Goal: Book appointment/travel/reservation

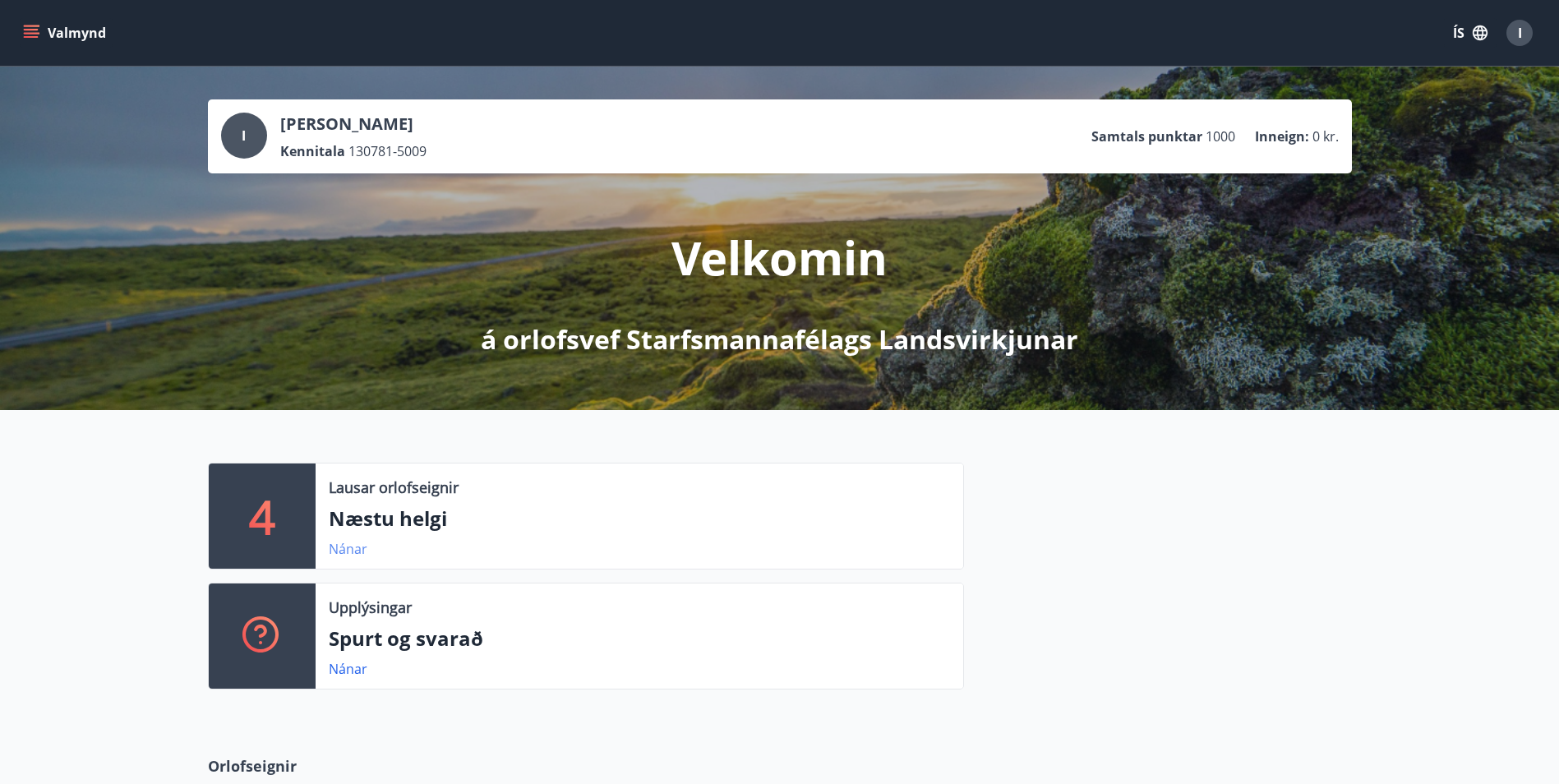
click at [356, 550] on link "Nánar" at bounding box center [349, 549] width 39 height 18
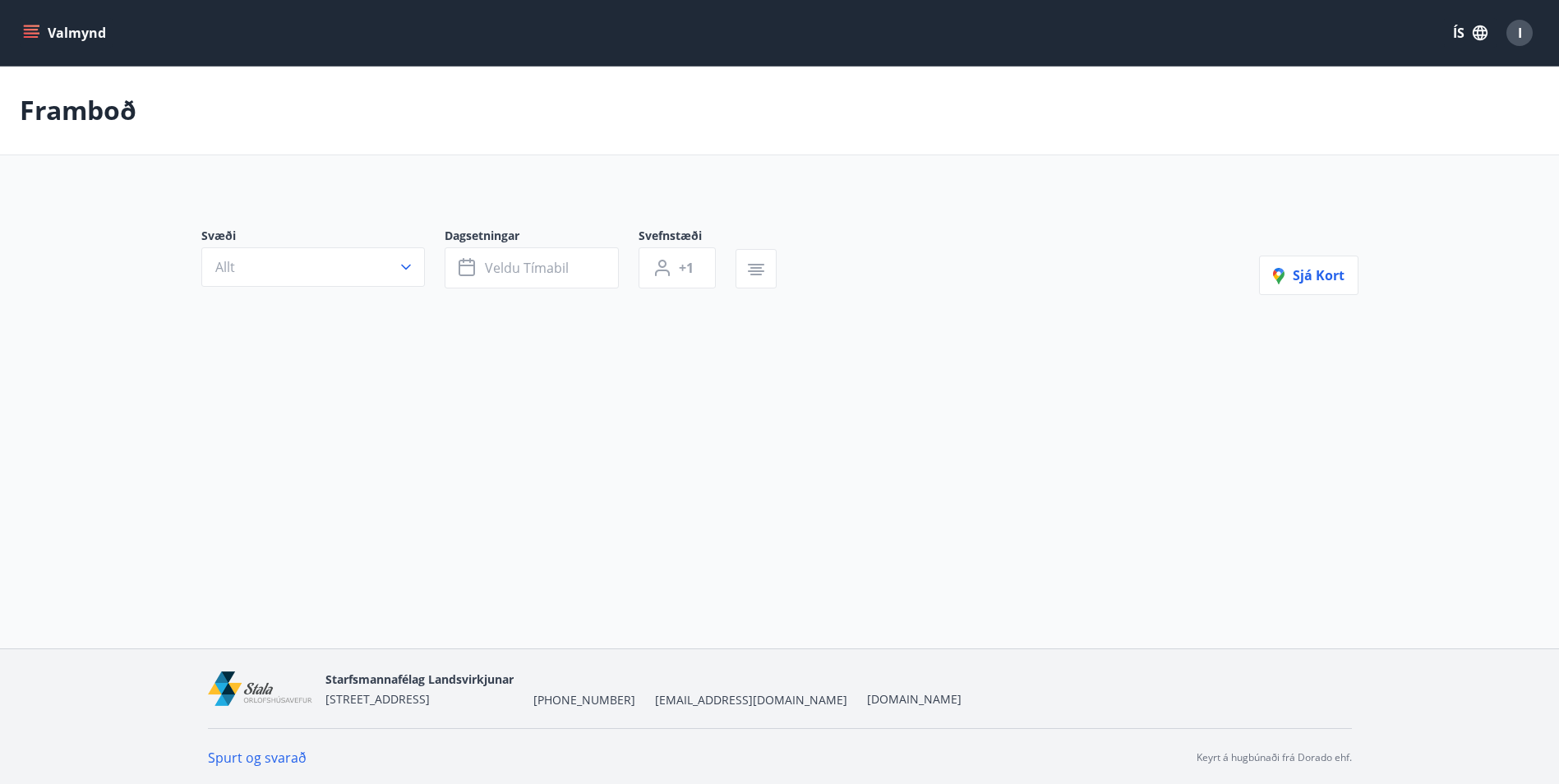
type input "*"
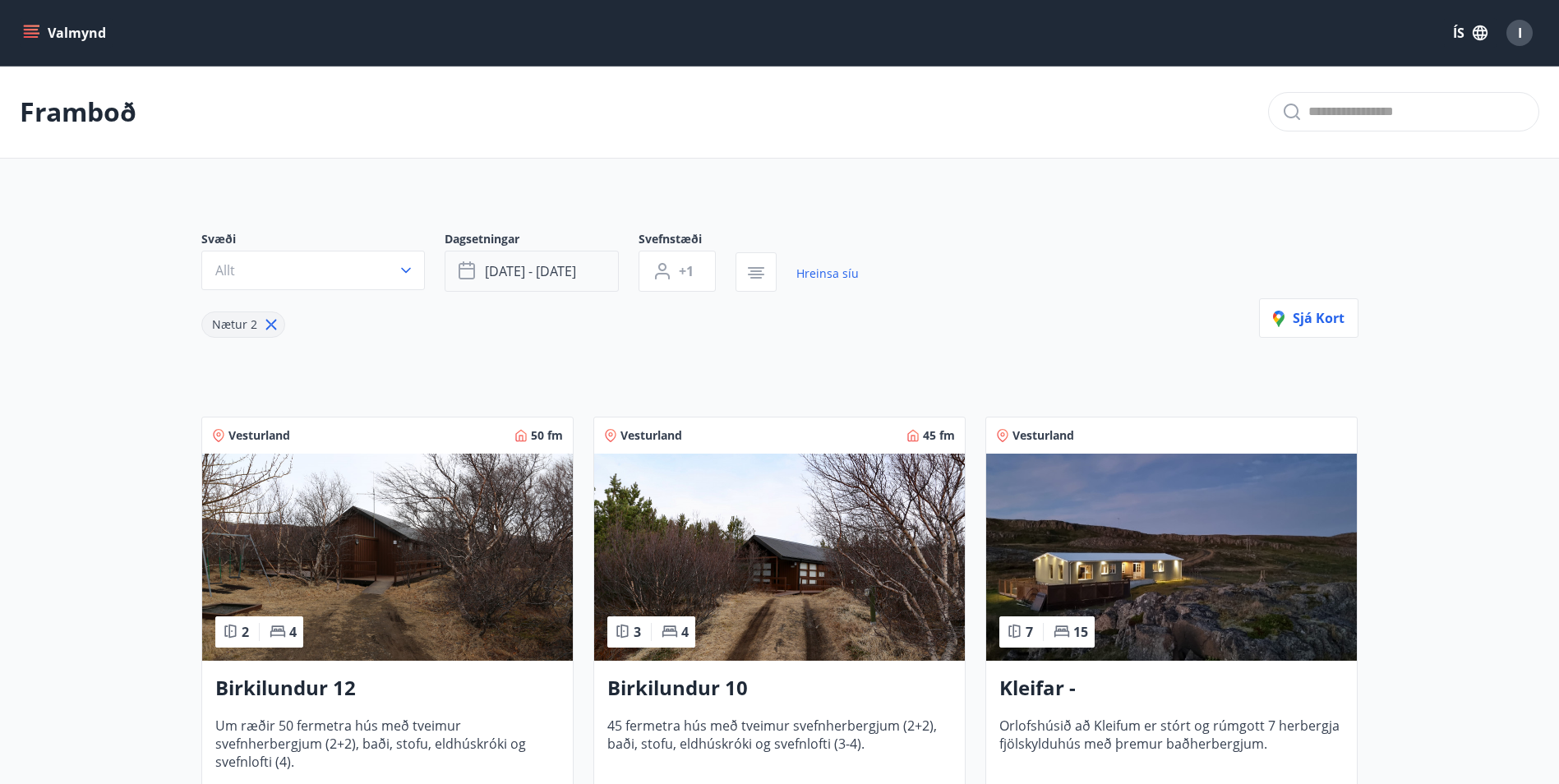
click at [528, 268] on span "[DATE] - [DATE]" at bounding box center [531, 271] width 91 height 18
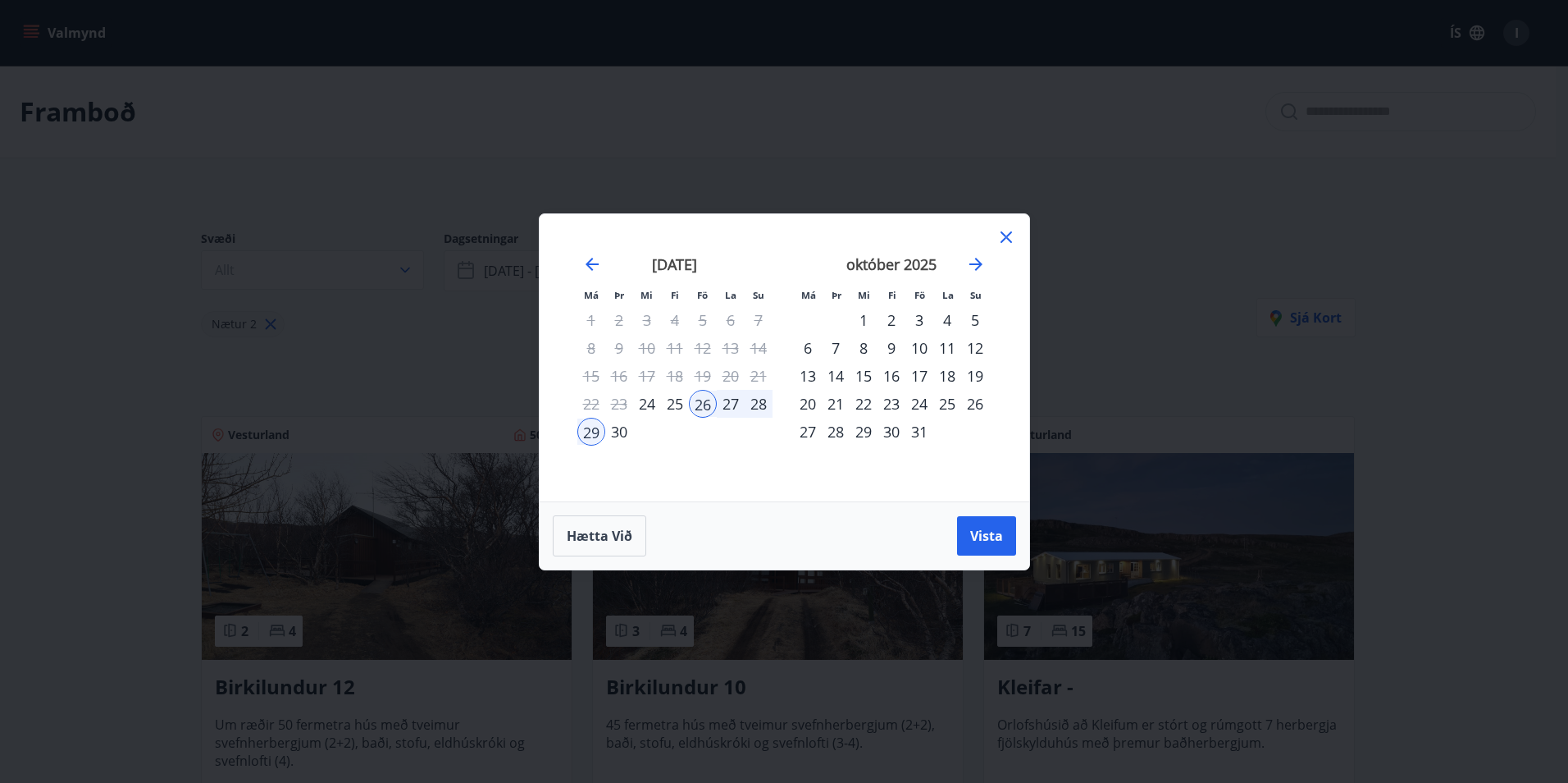
click at [916, 341] on div "10" at bounding box center [919, 348] width 28 height 28
click at [838, 375] on div "14" at bounding box center [836, 375] width 28 height 28
click at [993, 529] on span "Vista" at bounding box center [986, 536] width 33 height 18
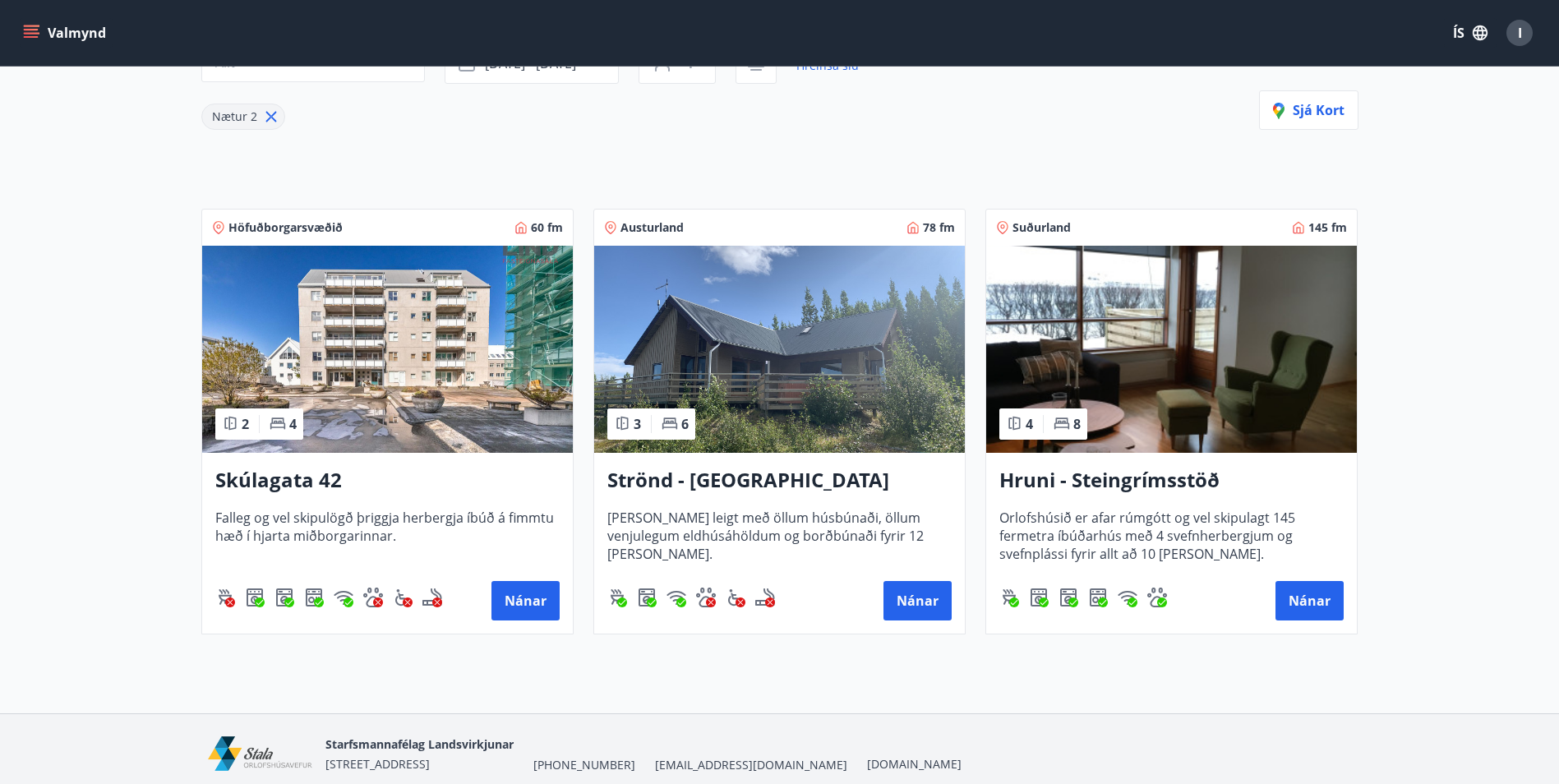
scroll to position [247, 0]
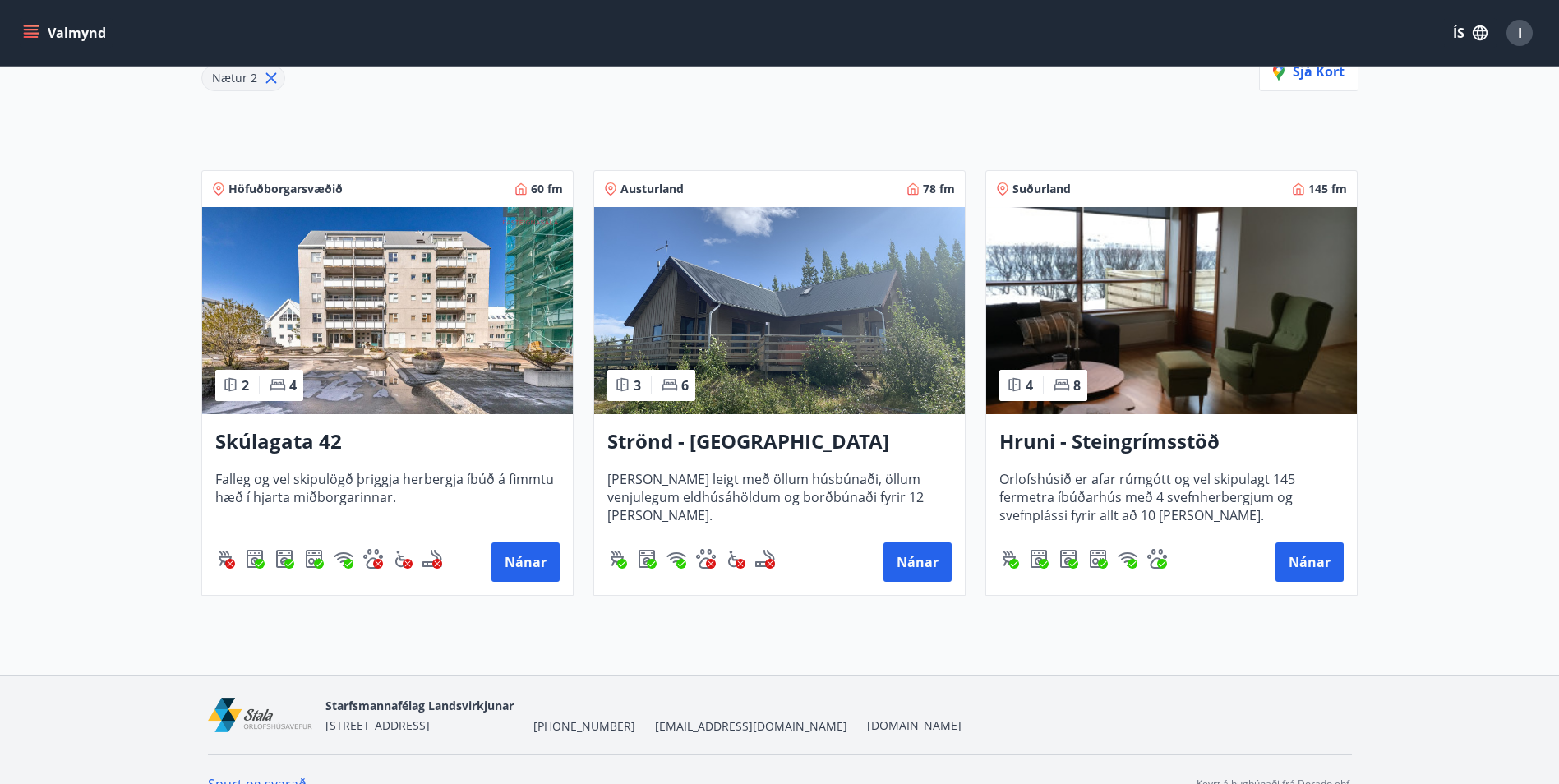
drag, startPoint x: 1157, startPoint y: 437, endPoint x: 102, endPoint y: 427, distance: 1055.0
click at [102, 427] on main "Framboð Svæði Allt Dagsetningar [DATE] - [DATE] Svefnstæði +1 Hreinsa síu Nætur…" at bounding box center [780, 214] width 1559 height 790
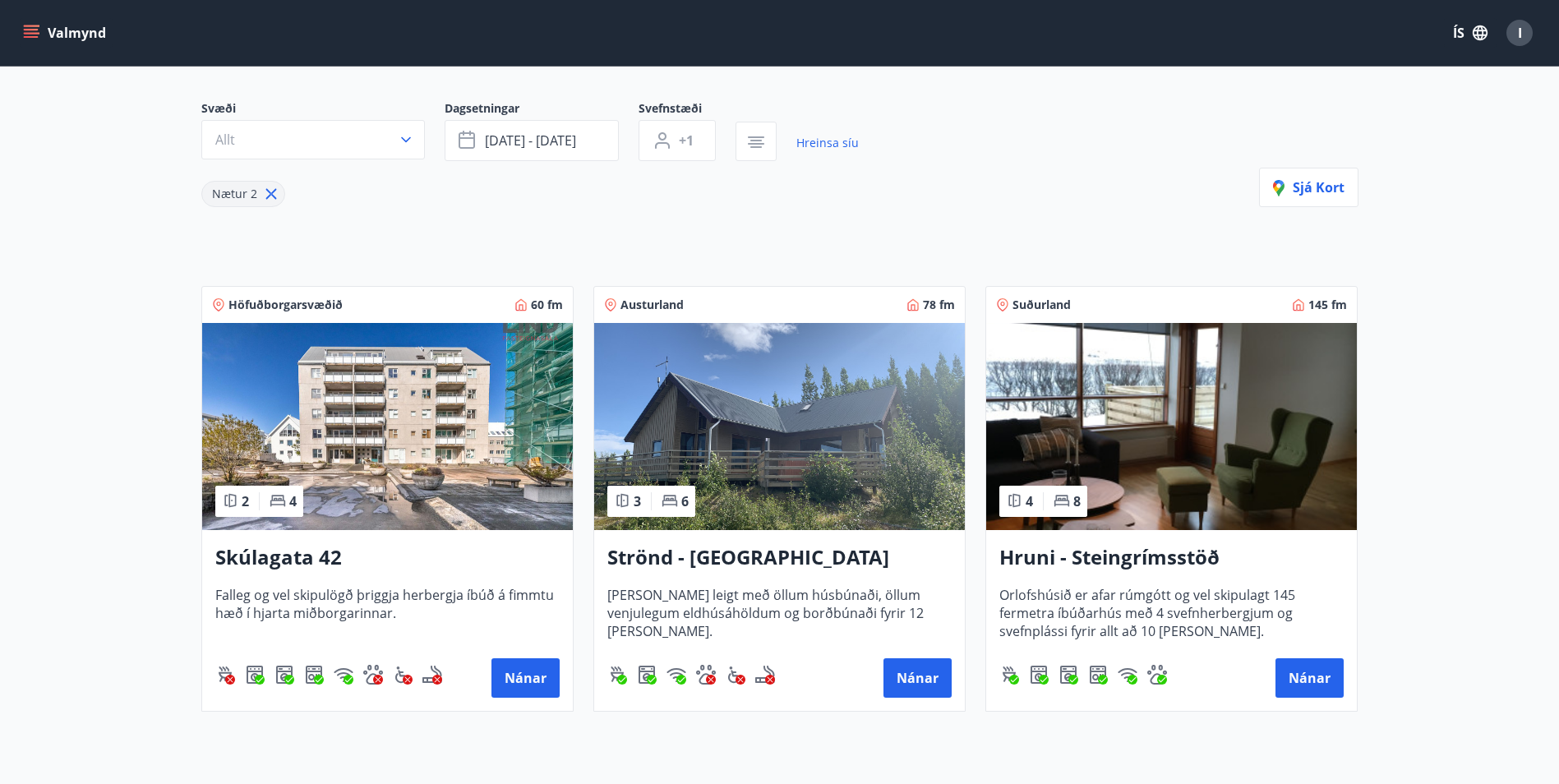
scroll to position [0, 0]
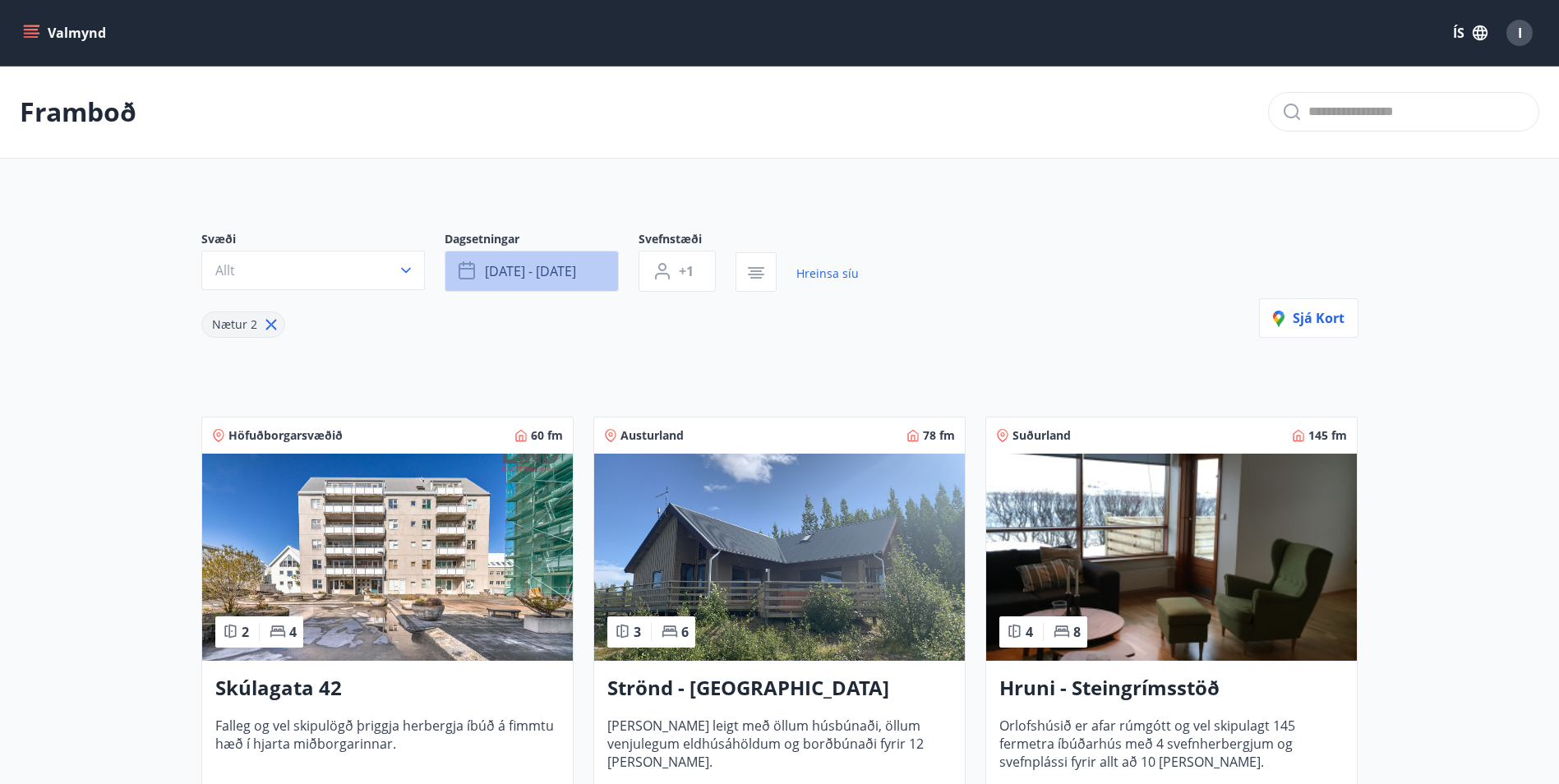
click at [570, 270] on span "[DATE] - [DATE]" at bounding box center [531, 271] width 91 height 18
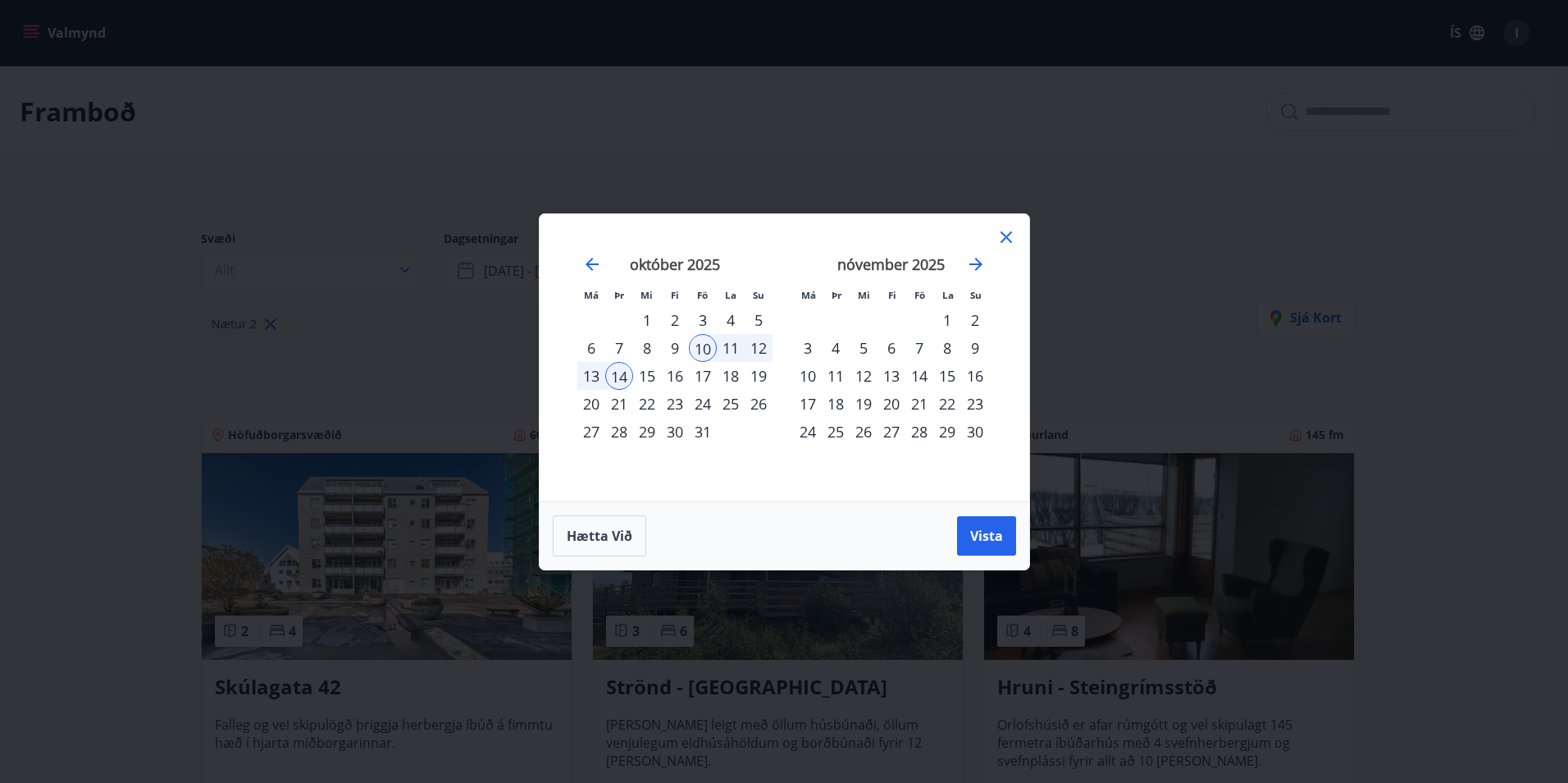
click at [708, 371] on div "17" at bounding box center [702, 375] width 28 height 28
click at [613, 405] on div "21" at bounding box center [619, 403] width 28 height 28
click at [990, 530] on span "Vista" at bounding box center [986, 536] width 33 height 18
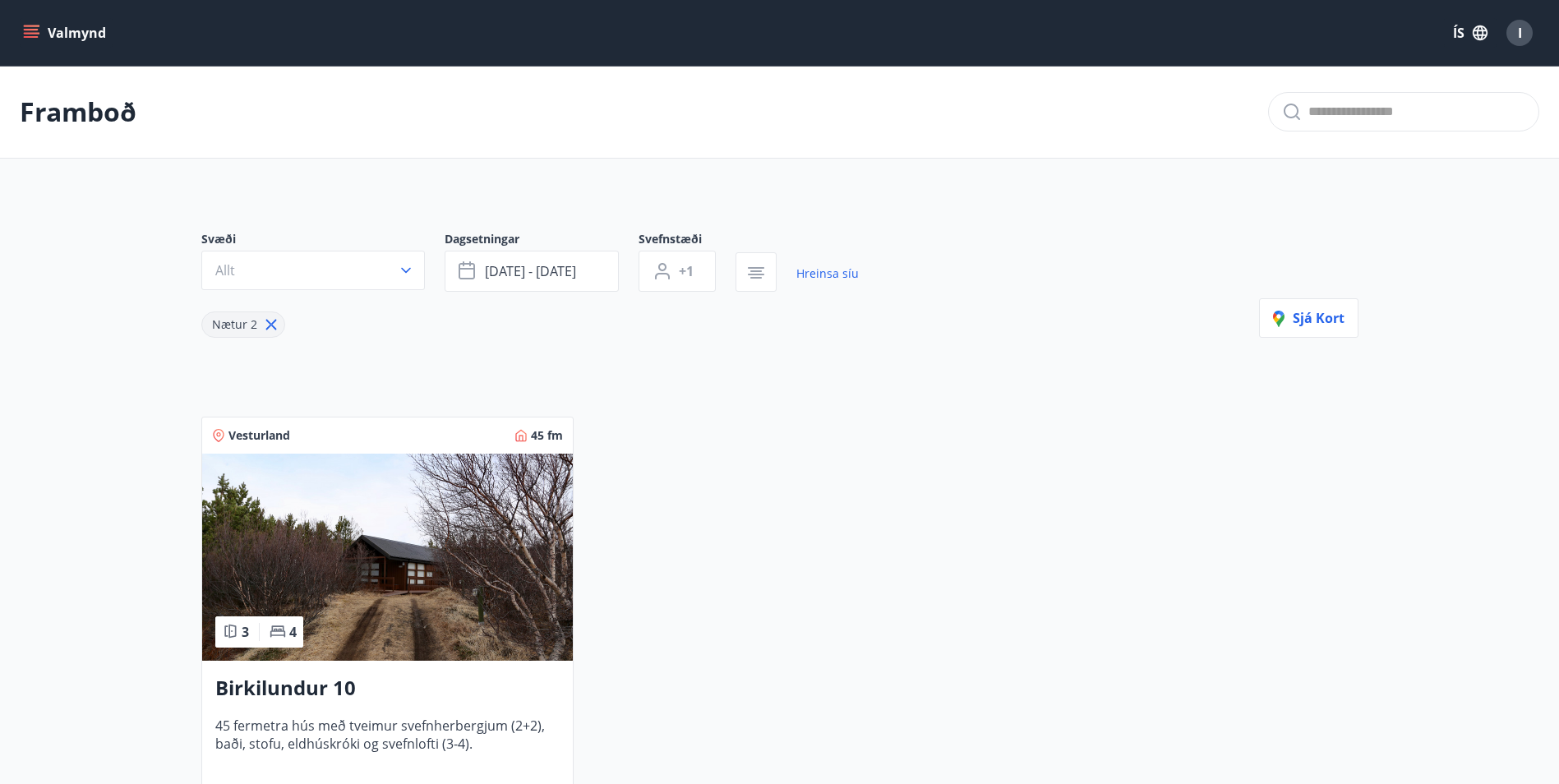
click at [618, 393] on div "Svæði Allt Dagsetningar [DATE] - [DATE] Svefnstæði +1 Hreinsa síu Nætur 2 Sjá k…" at bounding box center [780, 524] width 1183 height 664
click at [1028, 473] on div "Vesturland 45 fm 3 4 Birkilundur 10 45 fermetra hús með tveimur svefnherbergjum…" at bounding box center [771, 619] width 1177 height 445
click at [823, 527] on div "Vesturland 45 fm 3 4 Birkilundur 10 45 fermetra hús með tveimur svefnherbergjum…" at bounding box center [771, 619] width 1177 height 445
click at [551, 277] on span "[DATE] - [DATE]" at bounding box center [531, 271] width 91 height 18
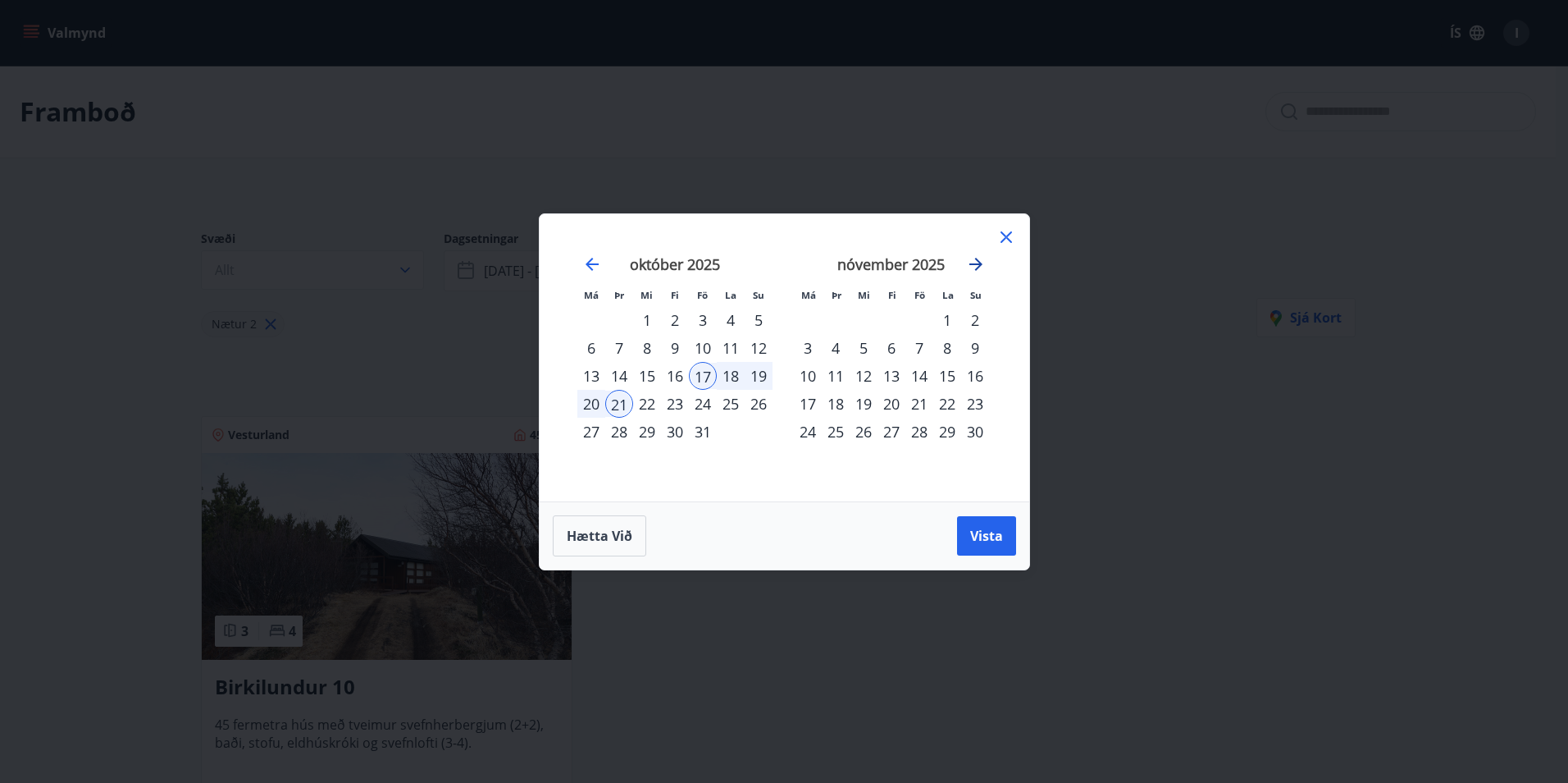
click at [982, 264] on icon "Move forward to switch to the next month." at bounding box center [976, 265] width 14 height 14
click at [917, 375] on div "13" at bounding box center [919, 375] width 28 height 28
click at [923, 408] on div "20" at bounding box center [919, 403] width 28 height 28
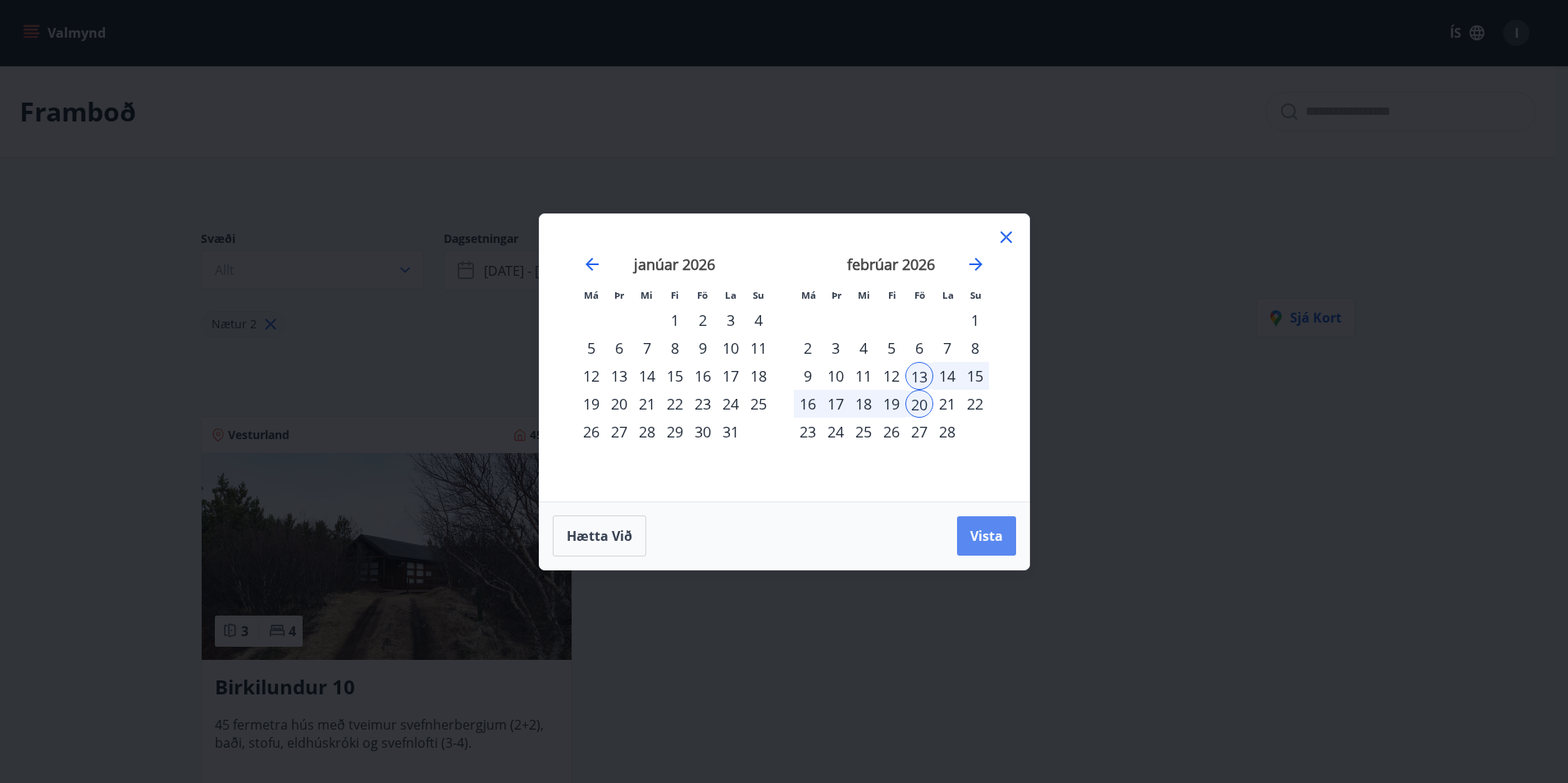
click at [975, 530] on span "Vista" at bounding box center [986, 536] width 33 height 18
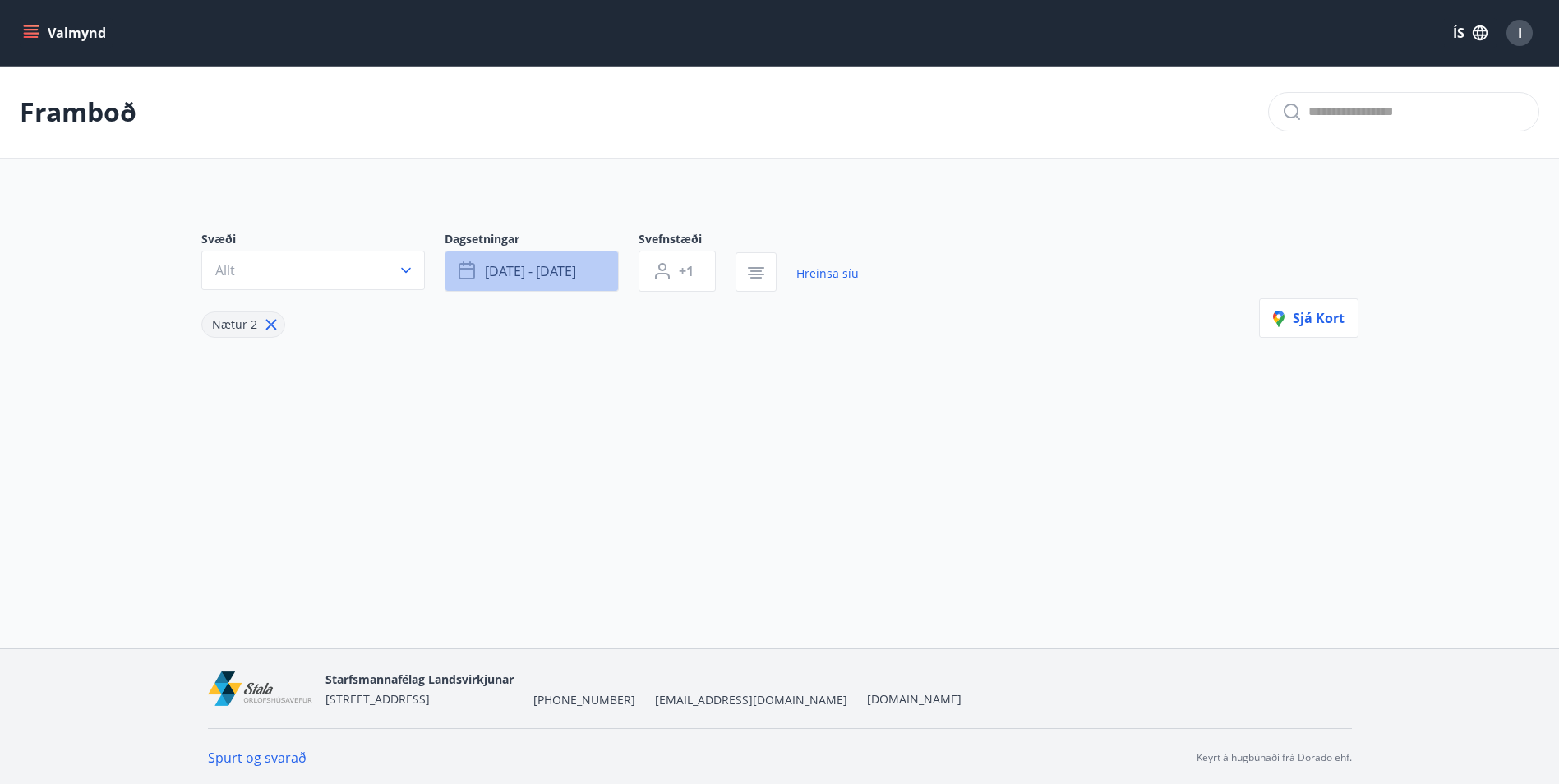
click at [518, 272] on span "[DATE] - [DATE]" at bounding box center [531, 271] width 91 height 18
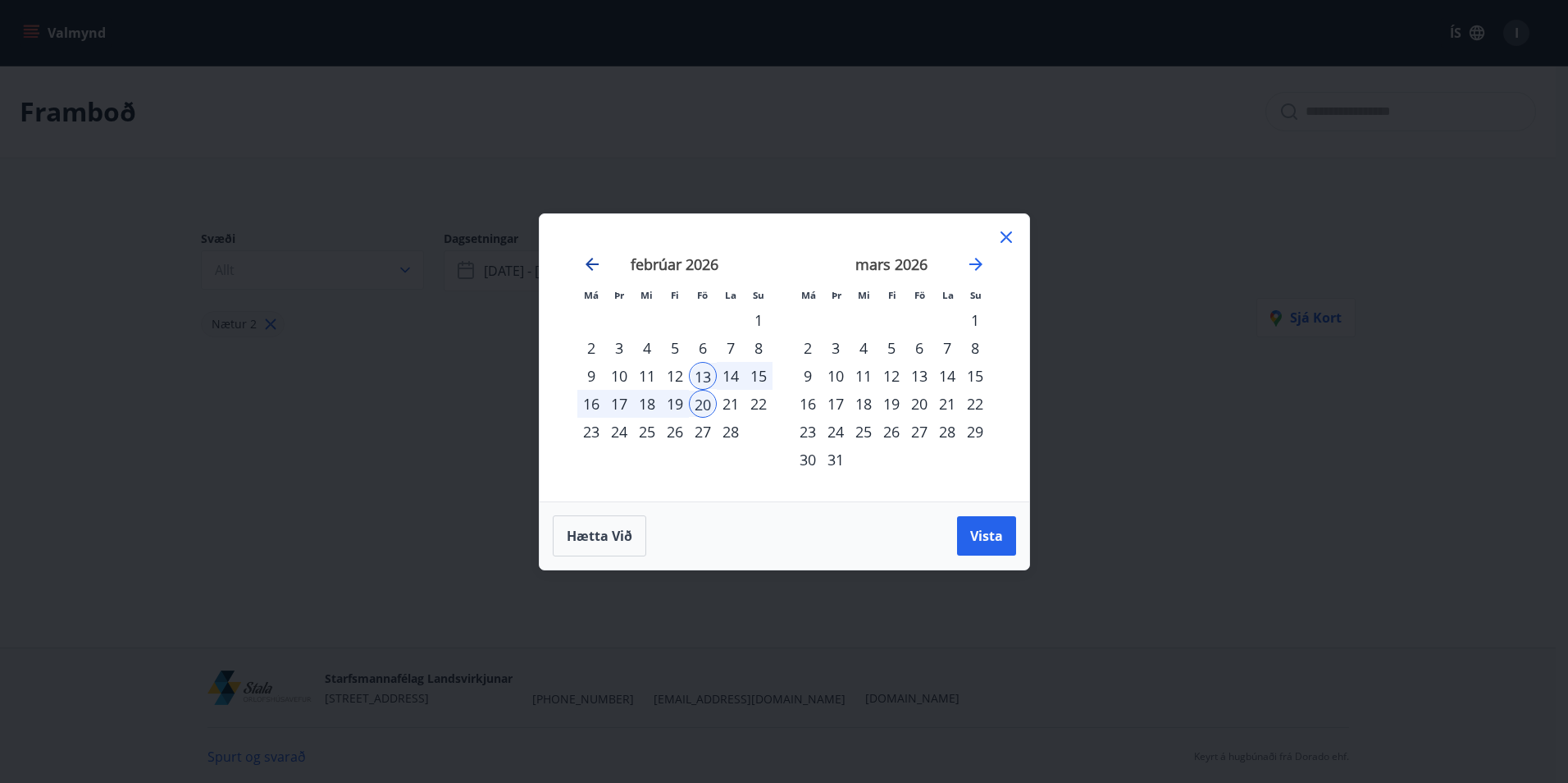
click at [595, 262] on icon "Move backward to switch to the previous month." at bounding box center [592, 264] width 19 height 19
click at [590, 403] on div "22" at bounding box center [591, 403] width 28 height 28
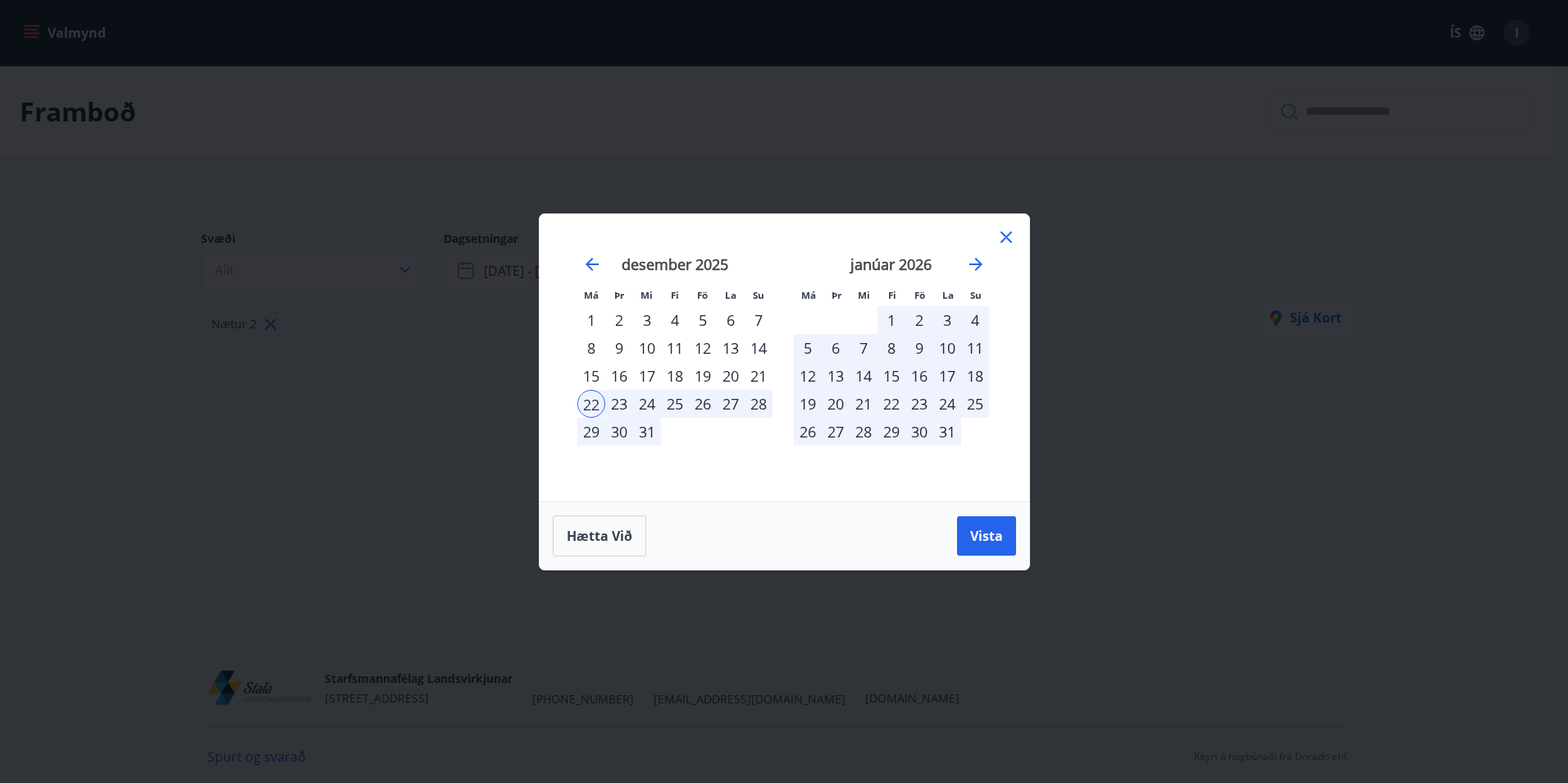
click at [743, 405] on tr "22 23 24 25 26 27 28" at bounding box center [675, 403] width 195 height 28
click at [741, 405] on div "27" at bounding box center [730, 403] width 28 height 28
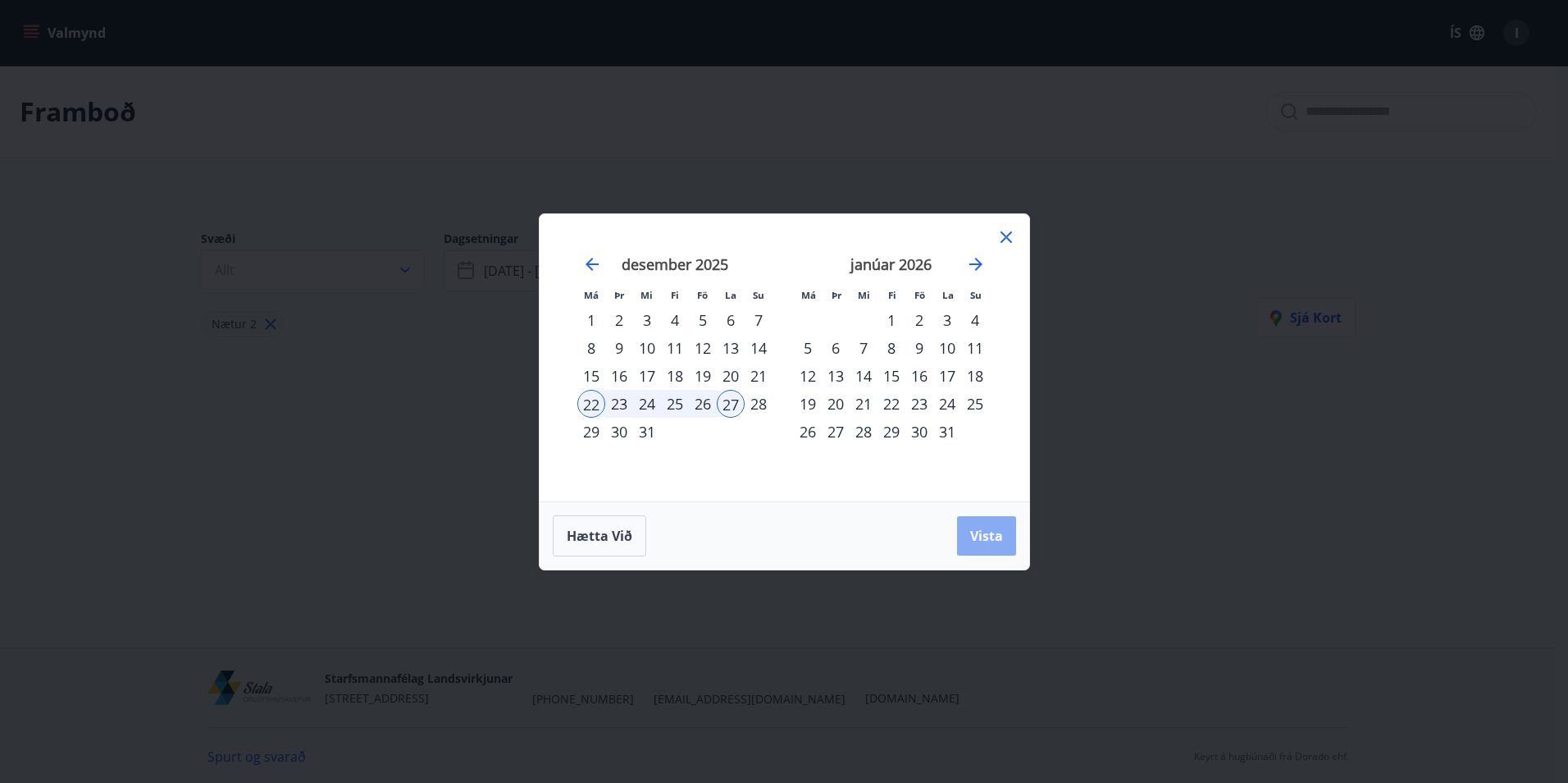
click at [980, 536] on span "Vista" at bounding box center [986, 536] width 33 height 18
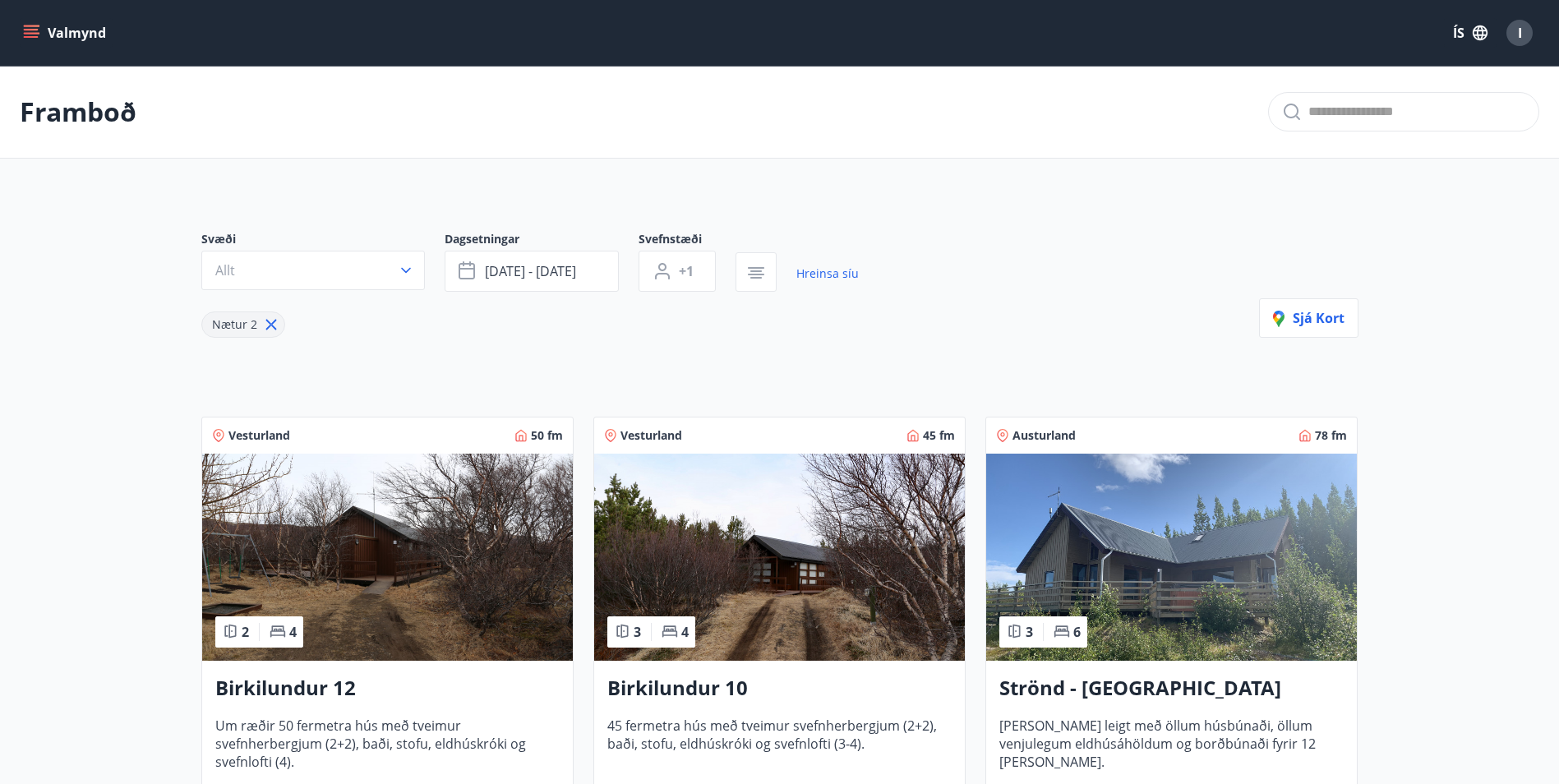
click at [651, 324] on div "Nætur 2" at bounding box center [530, 315] width 657 height 46
click at [941, 161] on main "Framboð Svæði Allt Dagsetningar [DATE] - [DATE] Svefnstæði +1 Hreinsa síu Nætur…" at bounding box center [780, 461] width 1559 height 790
click at [544, 277] on span "[DATE] - [DATE]" at bounding box center [531, 271] width 91 height 18
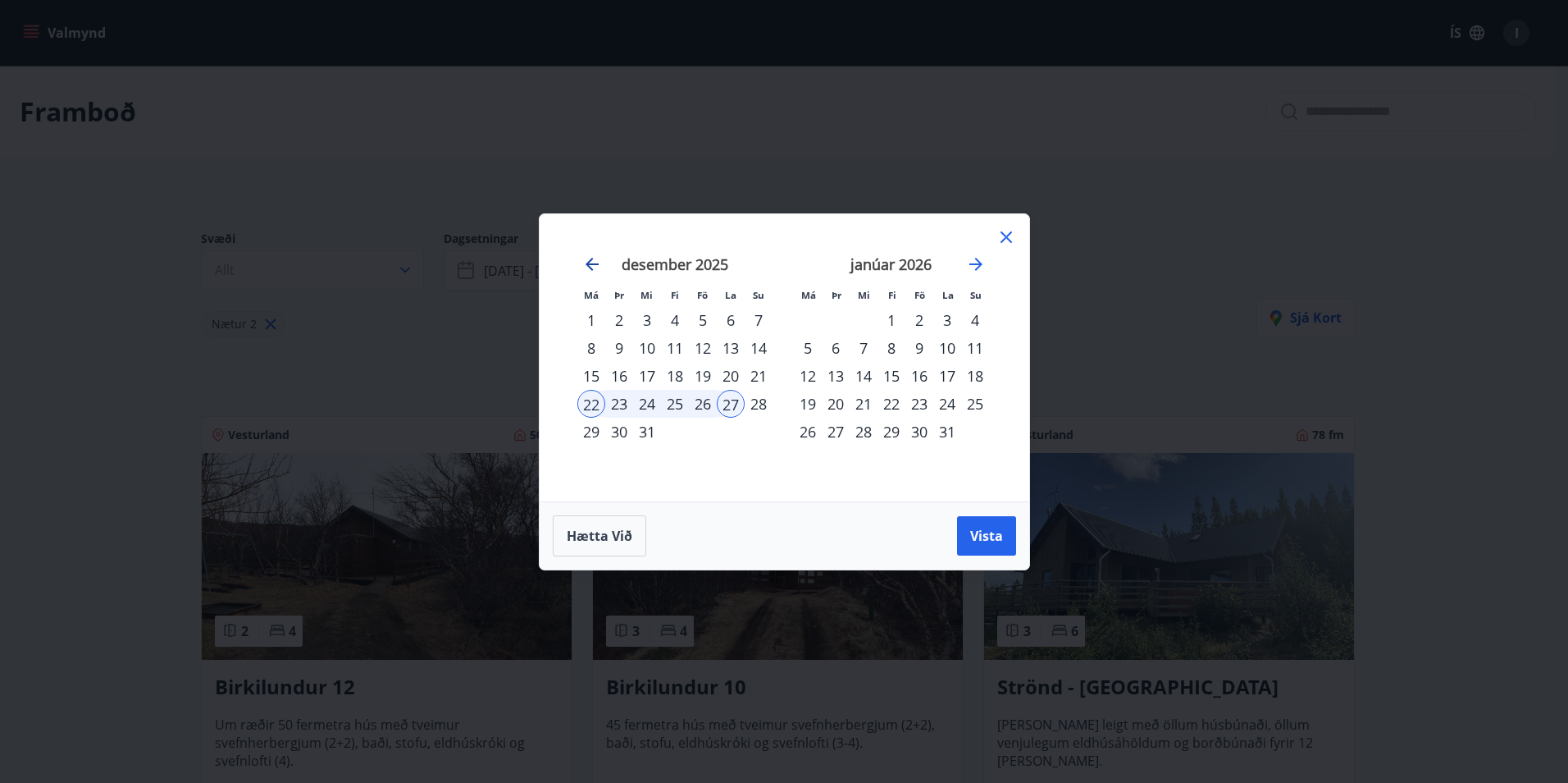
click at [592, 268] on icon "Move backward to switch to the previous month." at bounding box center [592, 264] width 19 height 19
click at [590, 380] on div "10" at bounding box center [591, 375] width 28 height 28
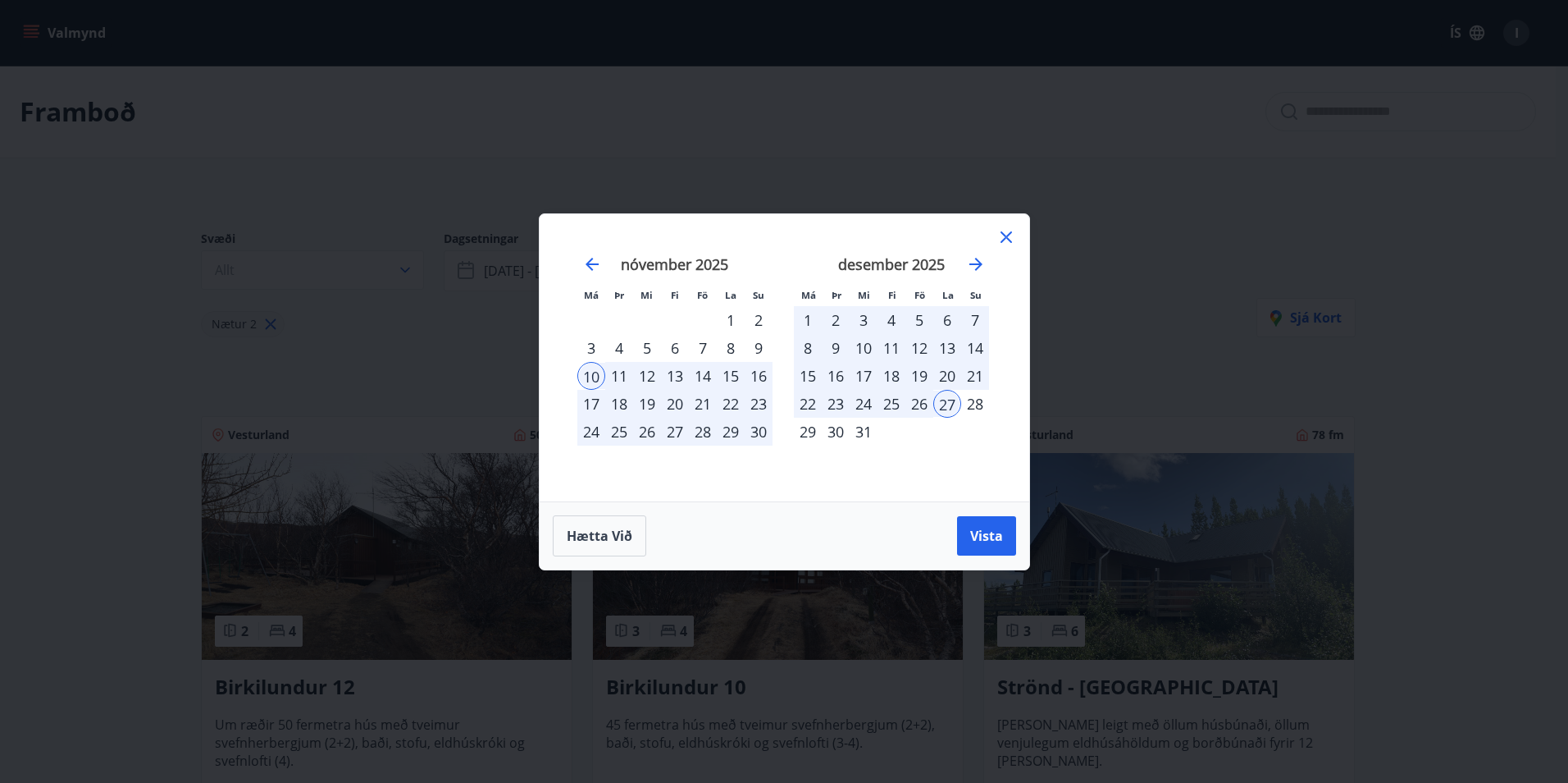
click at [591, 378] on div "10" at bounding box center [591, 375] width 28 height 28
click at [589, 263] on icon "Move backward to switch to the previous month." at bounding box center [592, 264] width 19 height 19
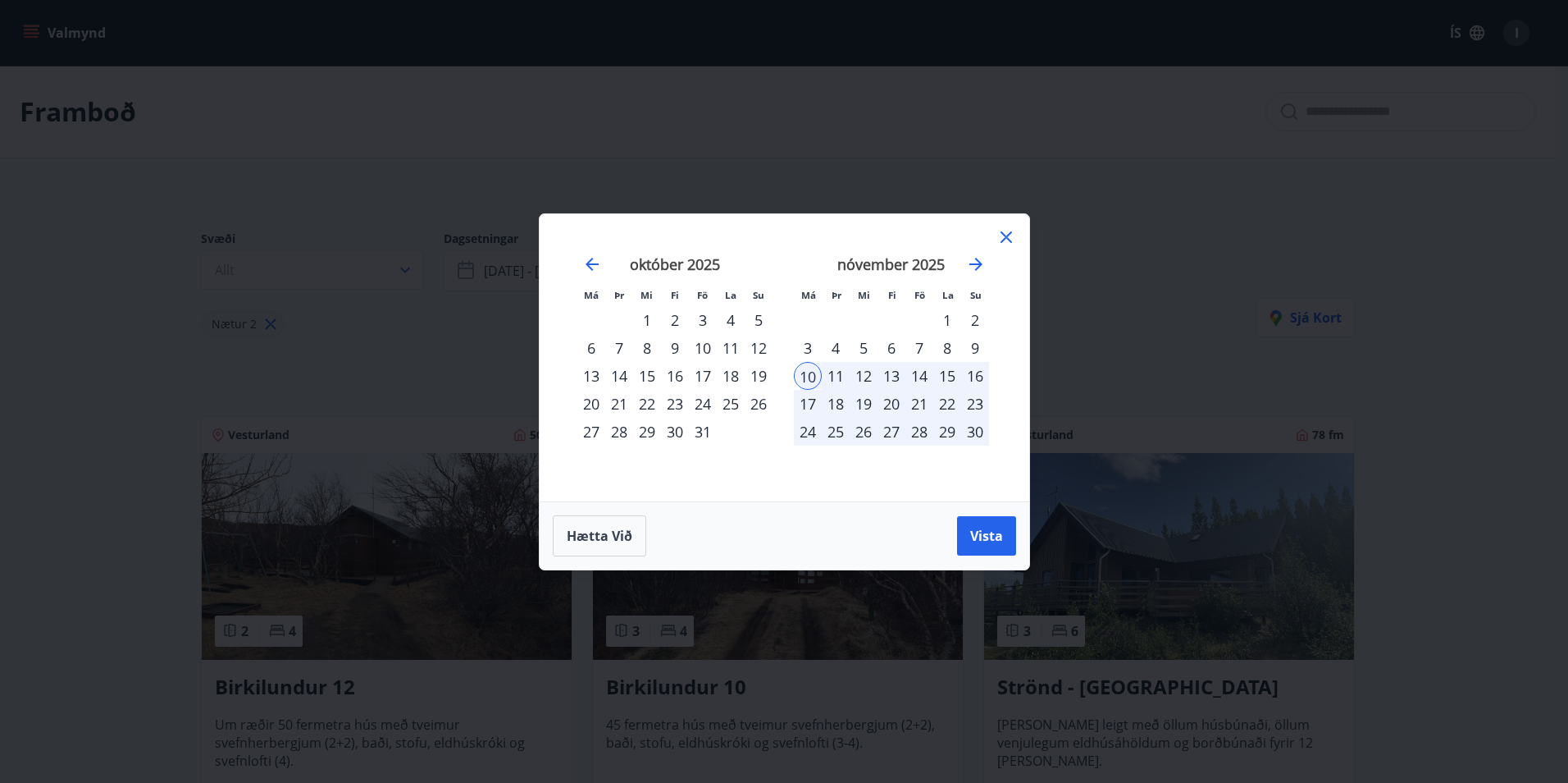
click at [726, 399] on div "25" at bounding box center [730, 403] width 28 height 28
click at [699, 402] on div "24" at bounding box center [702, 403] width 28 height 28
click at [752, 405] on div "26" at bounding box center [758, 403] width 28 height 28
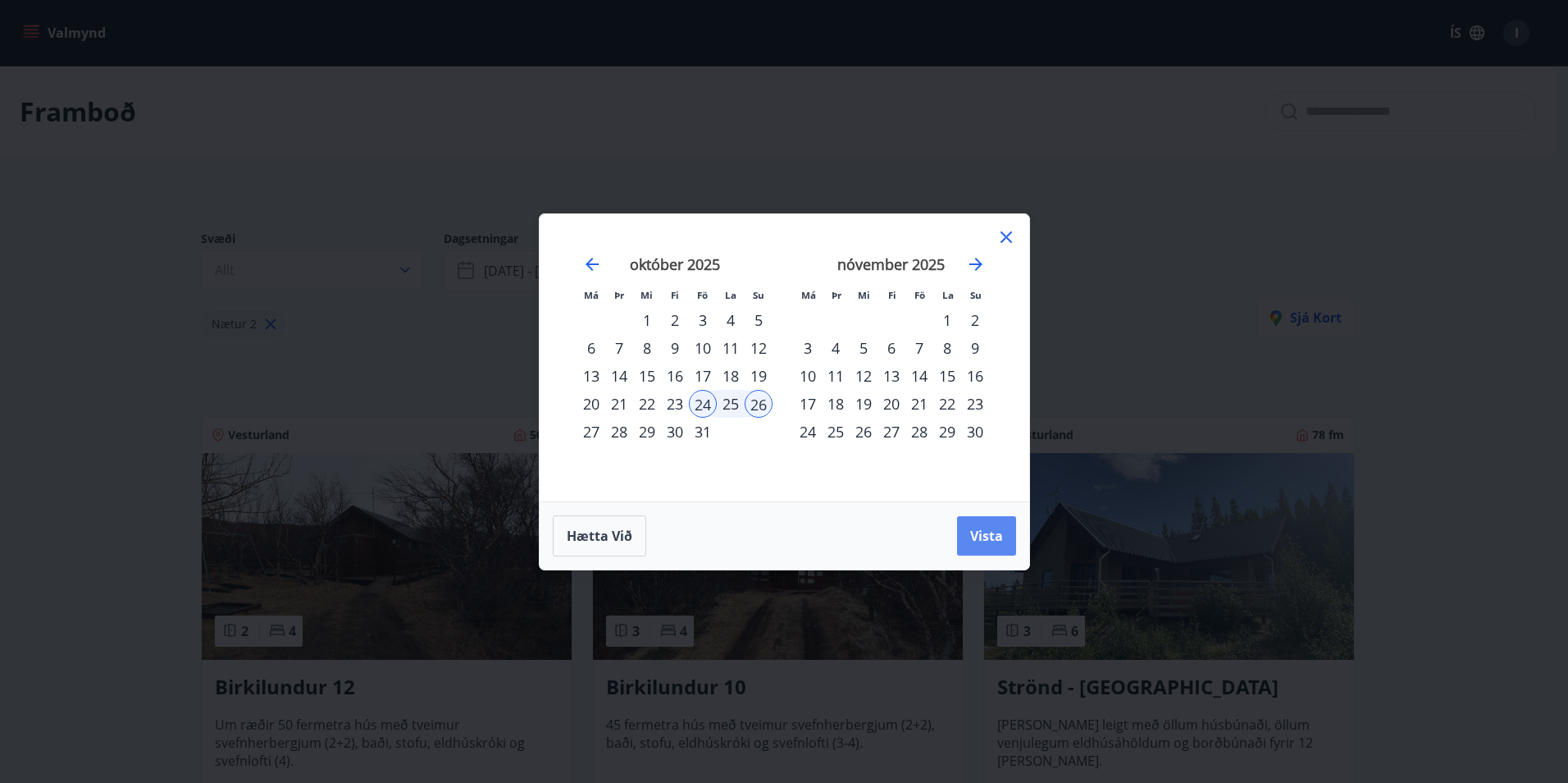
click at [981, 539] on span "Vista" at bounding box center [986, 536] width 33 height 18
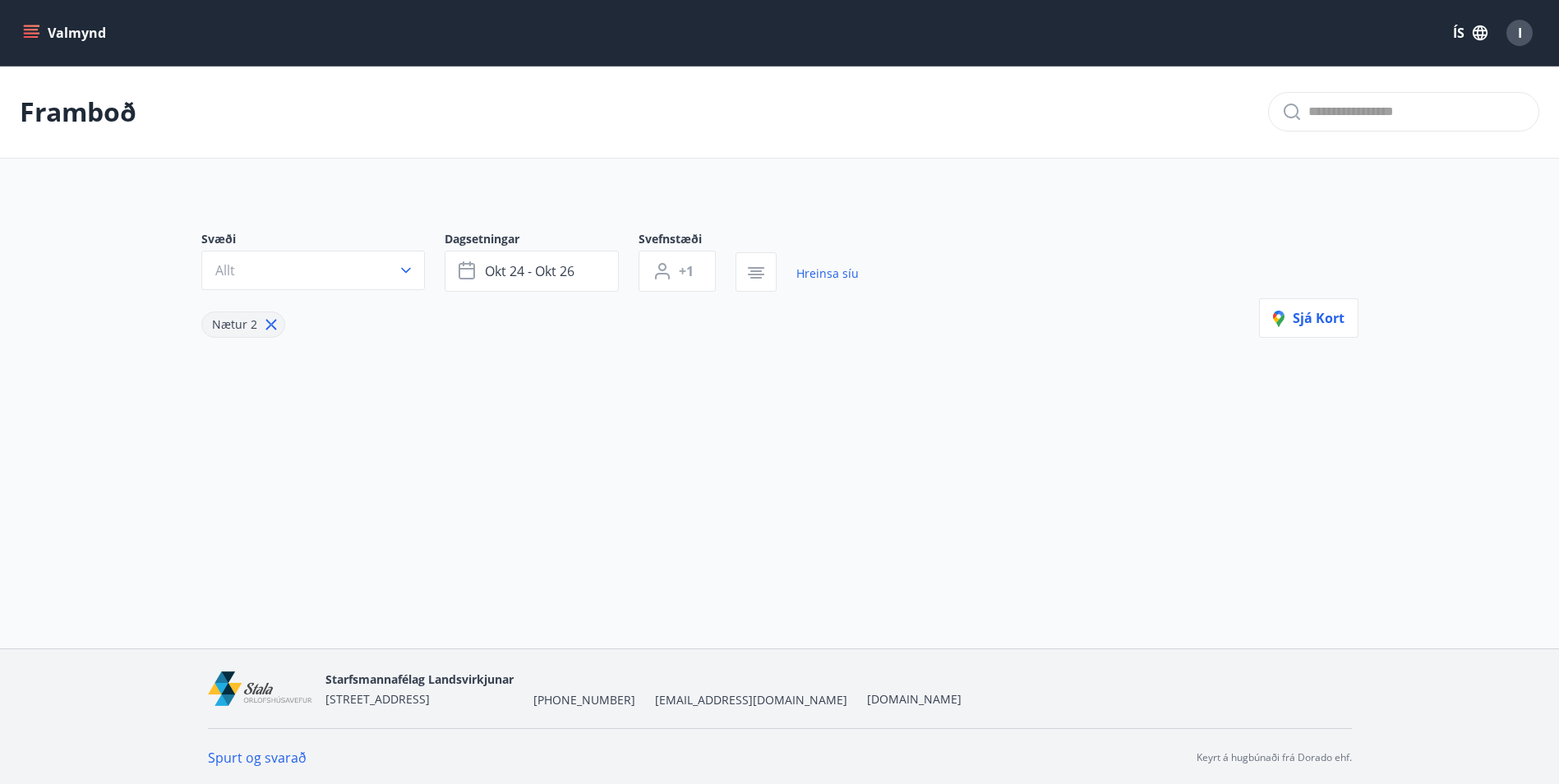
scroll to position [3, 0]
click at [547, 271] on span "okt 24 - okt 26" at bounding box center [530, 268] width 90 height 18
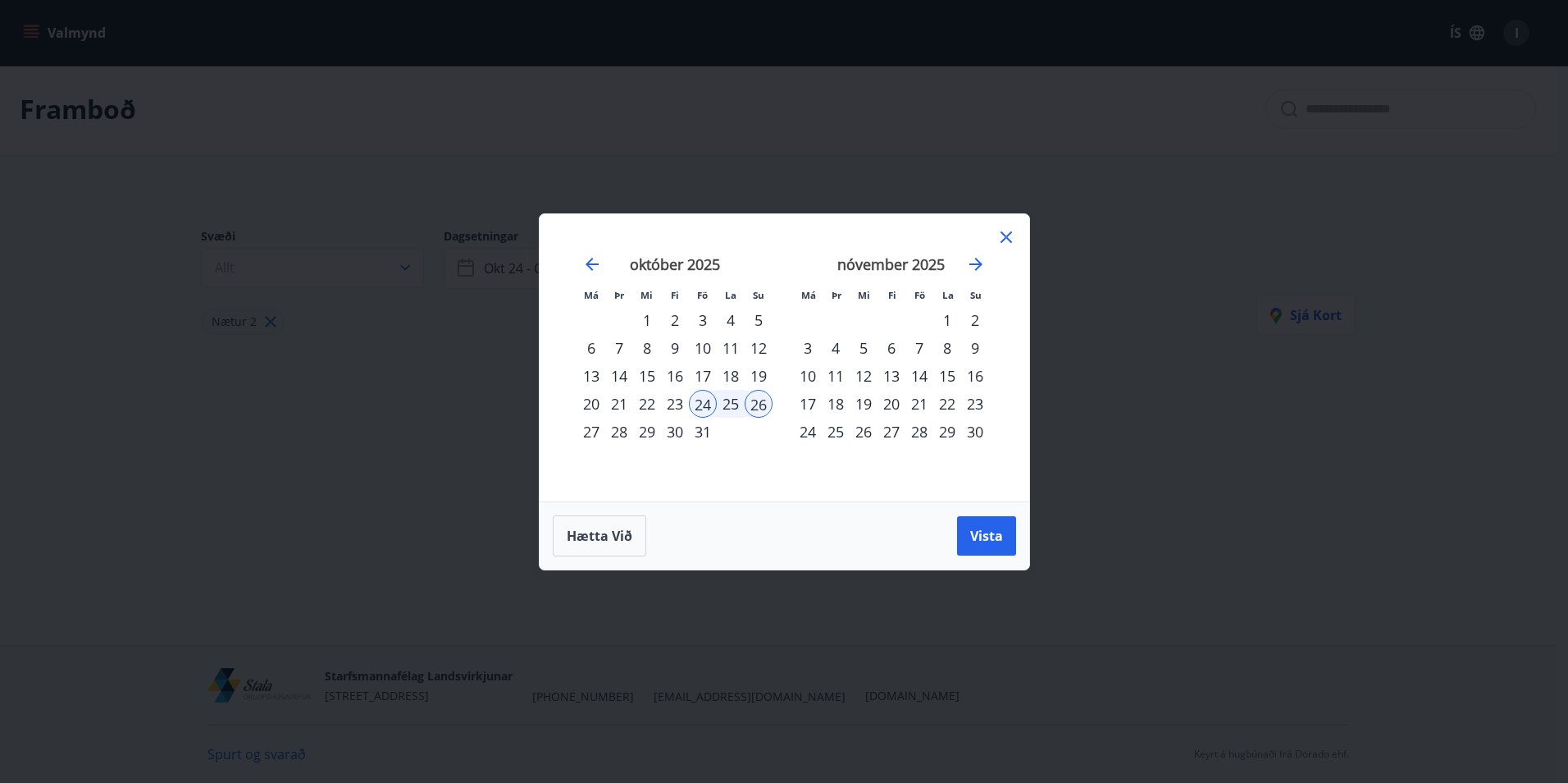
click at [697, 433] on div "31" at bounding box center [702, 431] width 28 height 28
click at [981, 317] on div "2" at bounding box center [975, 320] width 28 height 28
click at [1008, 533] on button "Vista" at bounding box center [986, 536] width 59 height 40
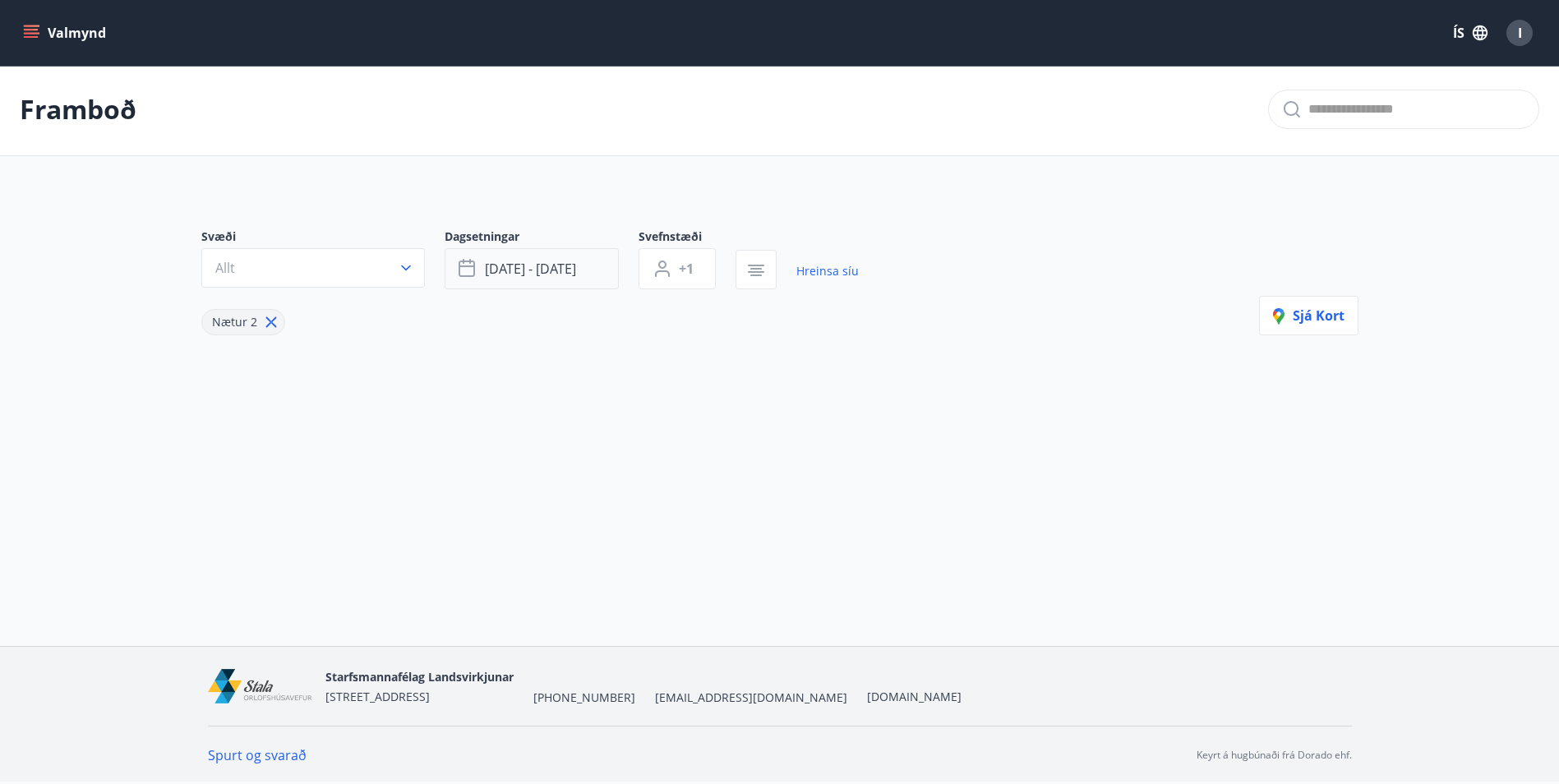
click at [543, 262] on span "[DATE] - [DATE]" at bounding box center [531, 268] width 91 height 18
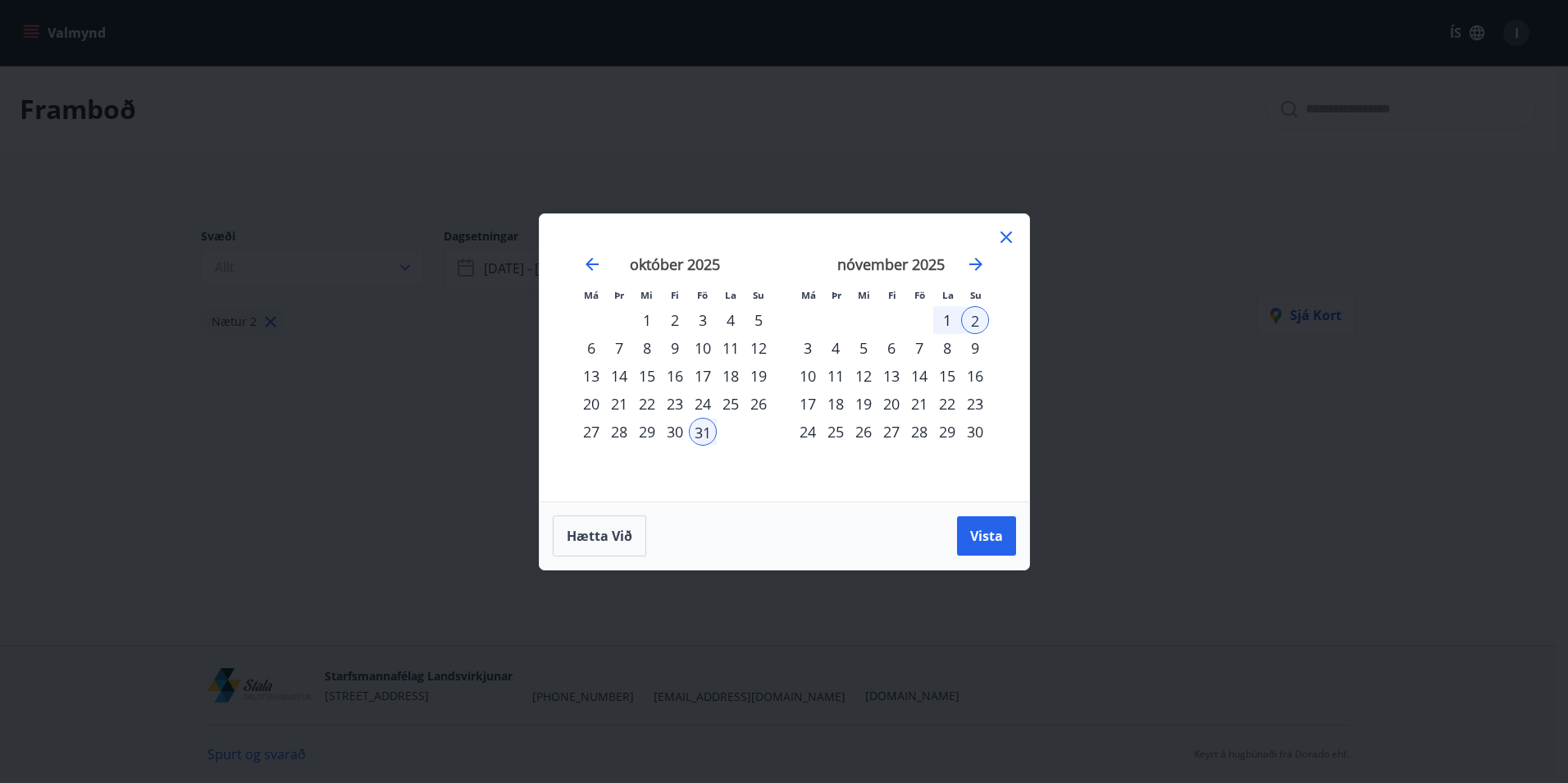
click at [674, 426] on div "30" at bounding box center [674, 431] width 28 height 28
click at [1005, 542] on button "Vista" at bounding box center [986, 536] width 59 height 40
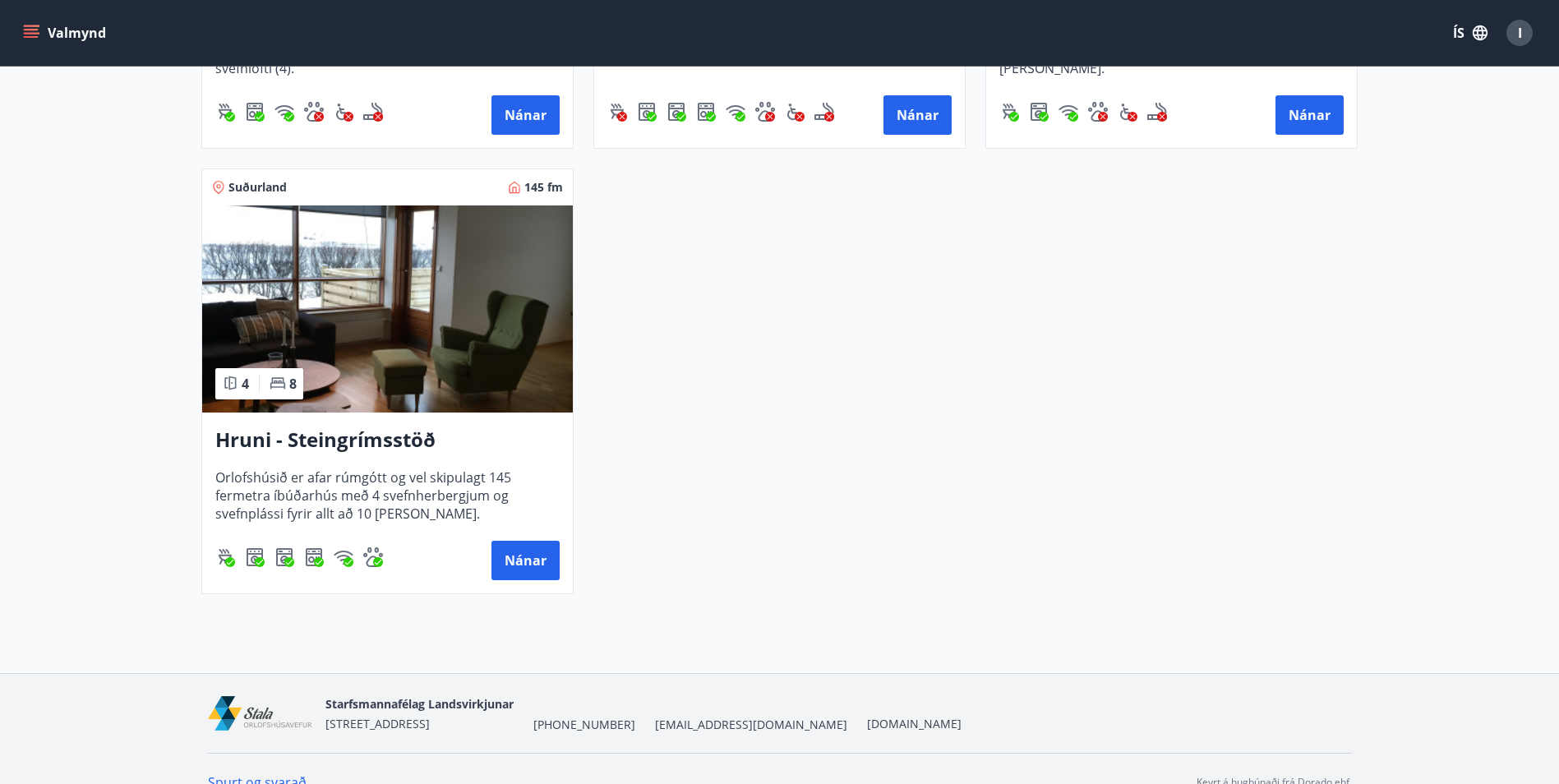
scroll to position [721, 0]
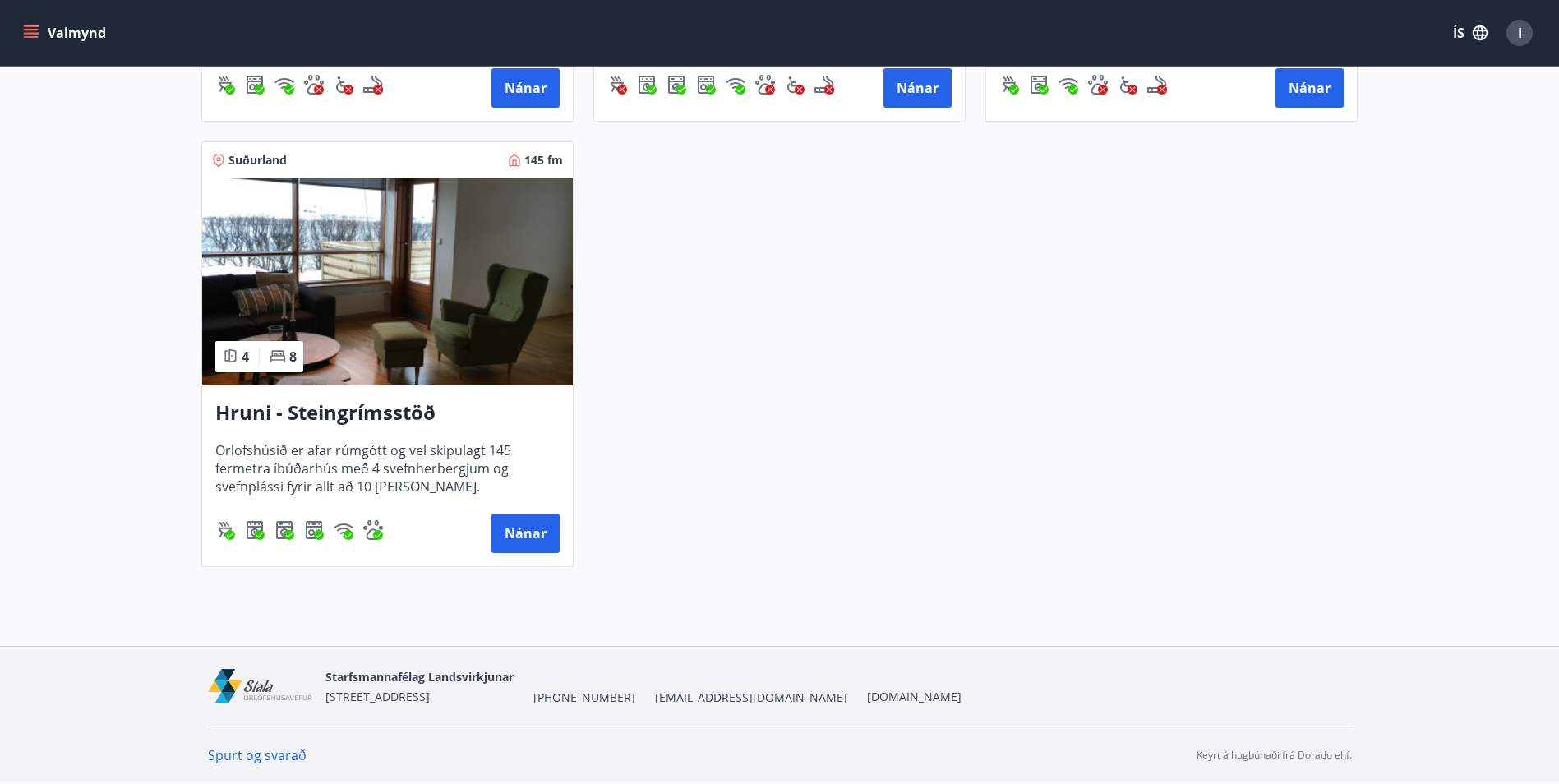
click at [356, 412] on h3 "Hruni - Steingrímsstöð" at bounding box center [387, 413] width 345 height 30
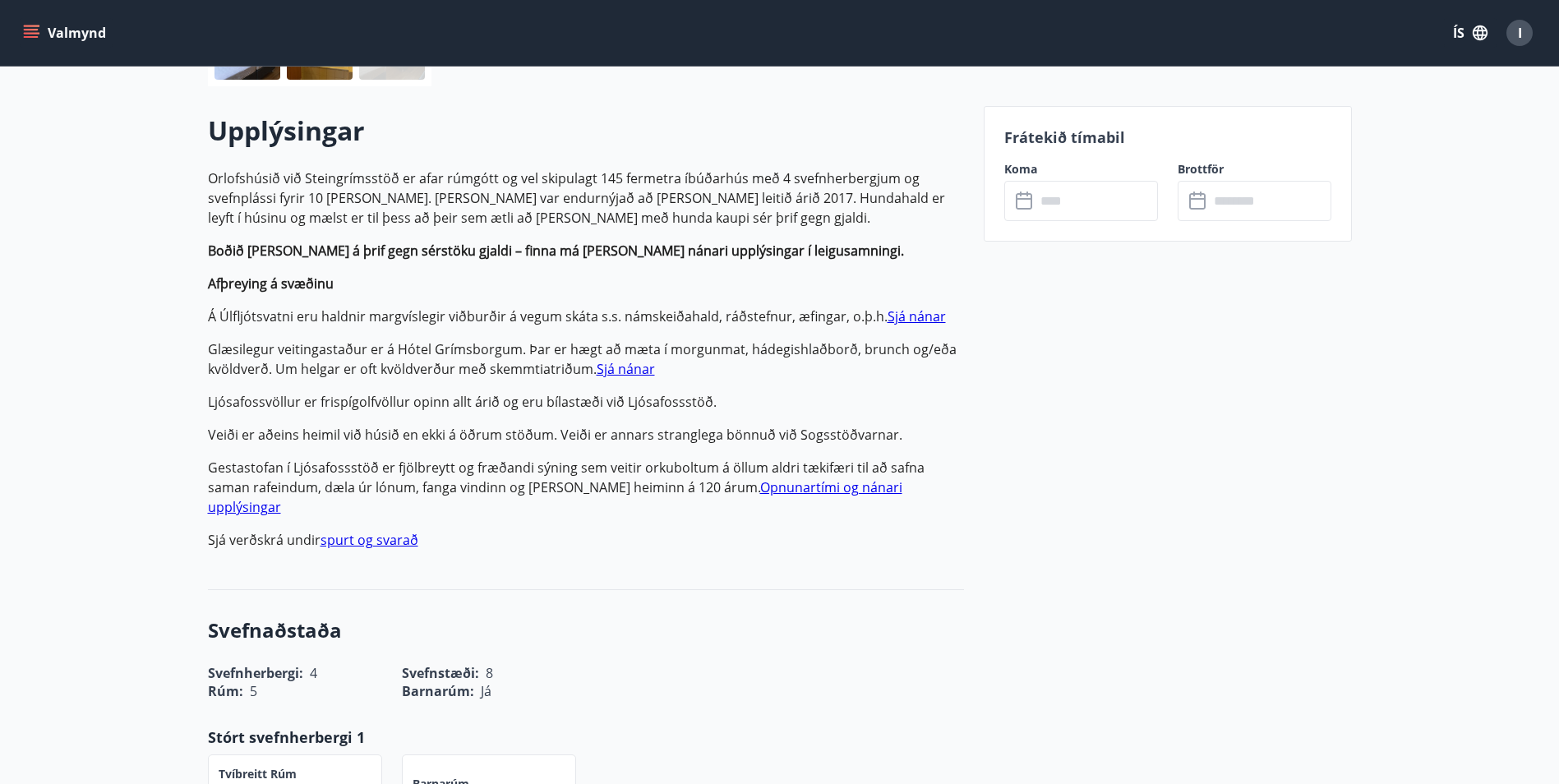
scroll to position [410, 0]
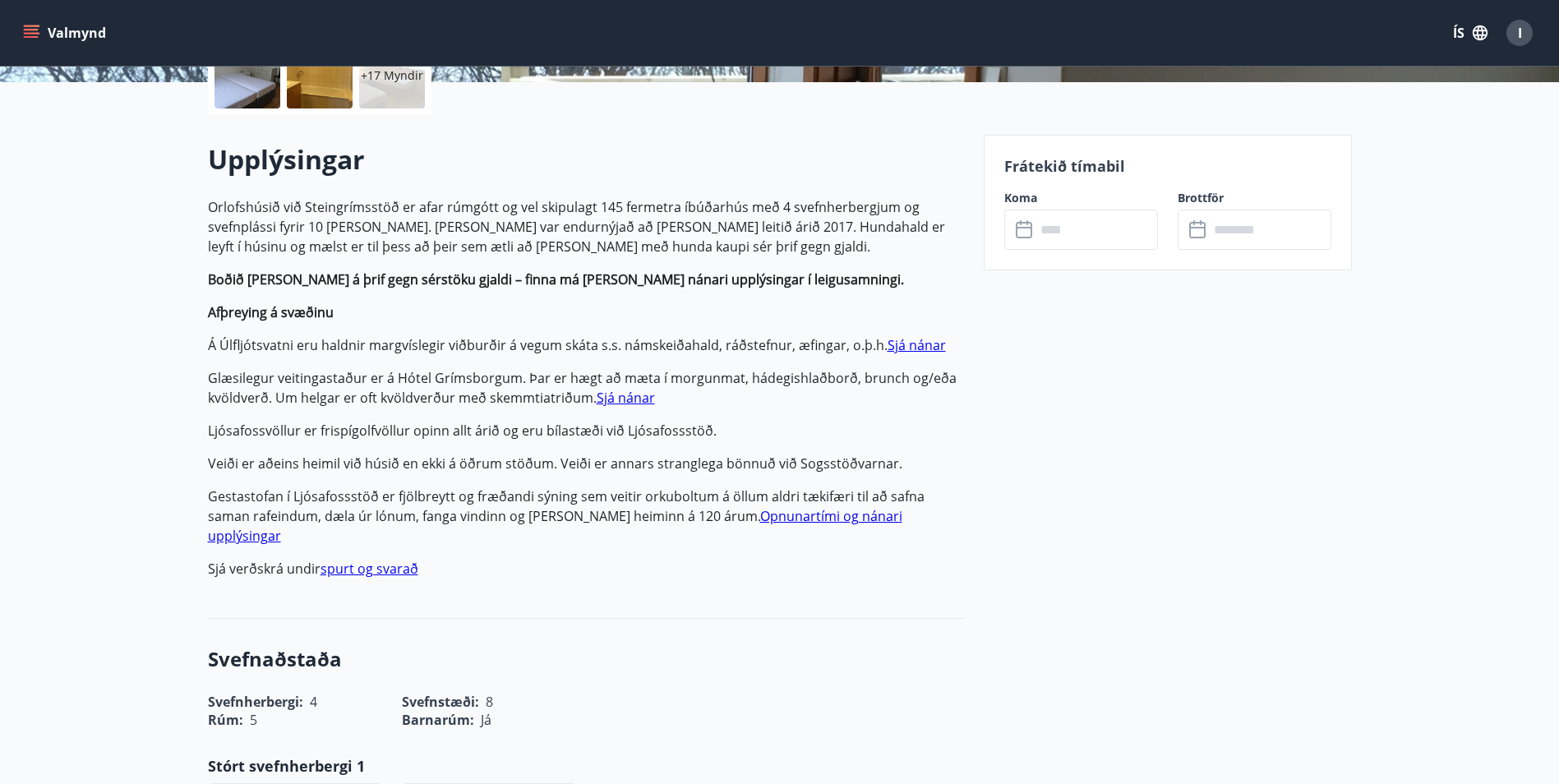
click at [394, 401] on p "Glæsilegur veitingastaður er á Hótel Grímsborgum. Þar er hægt að mæta í morgunm…" at bounding box center [586, 387] width 756 height 40
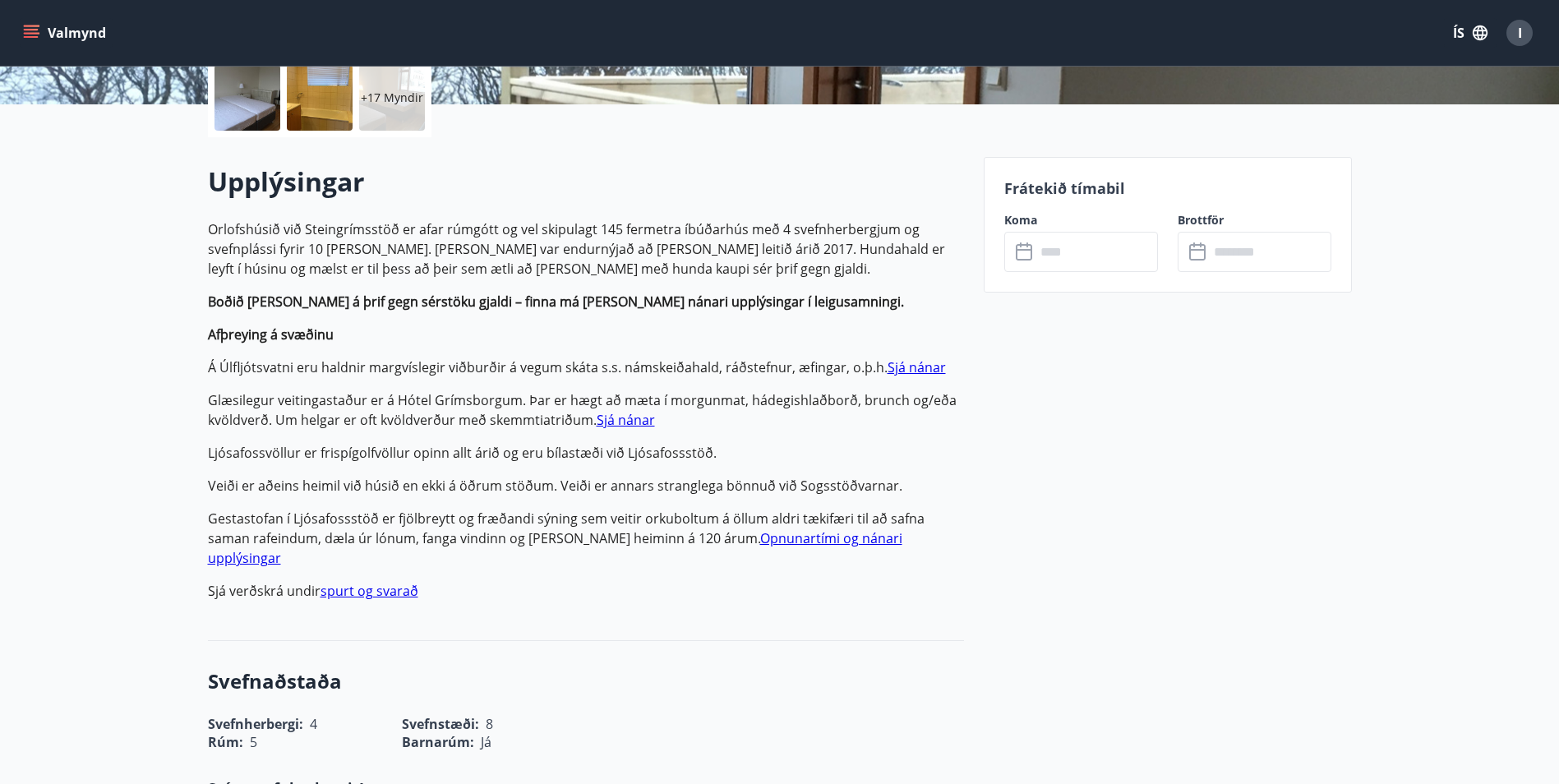
scroll to position [0, 0]
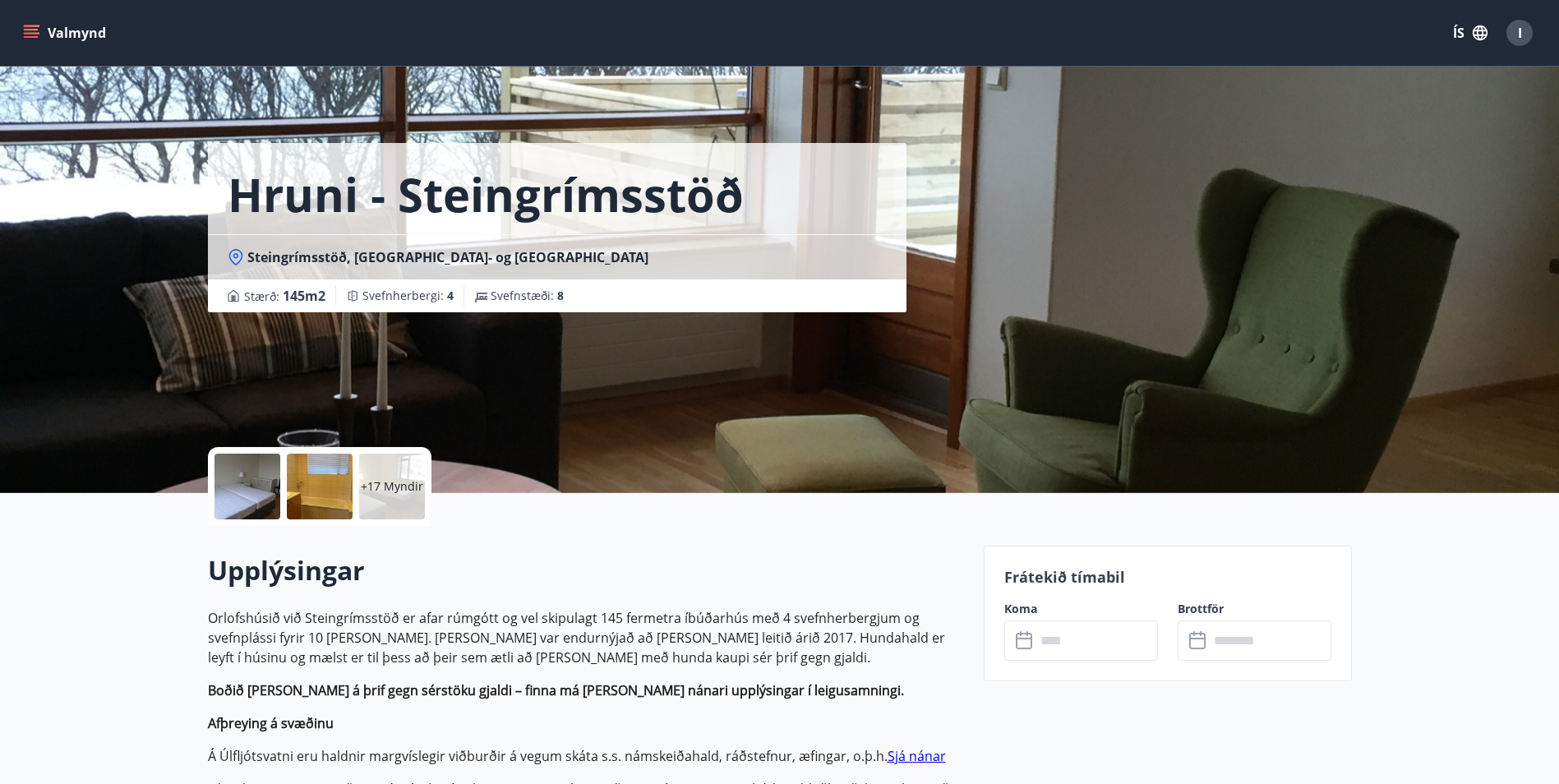
click at [38, 33] on icon "menu" at bounding box center [33, 33] width 18 height 2
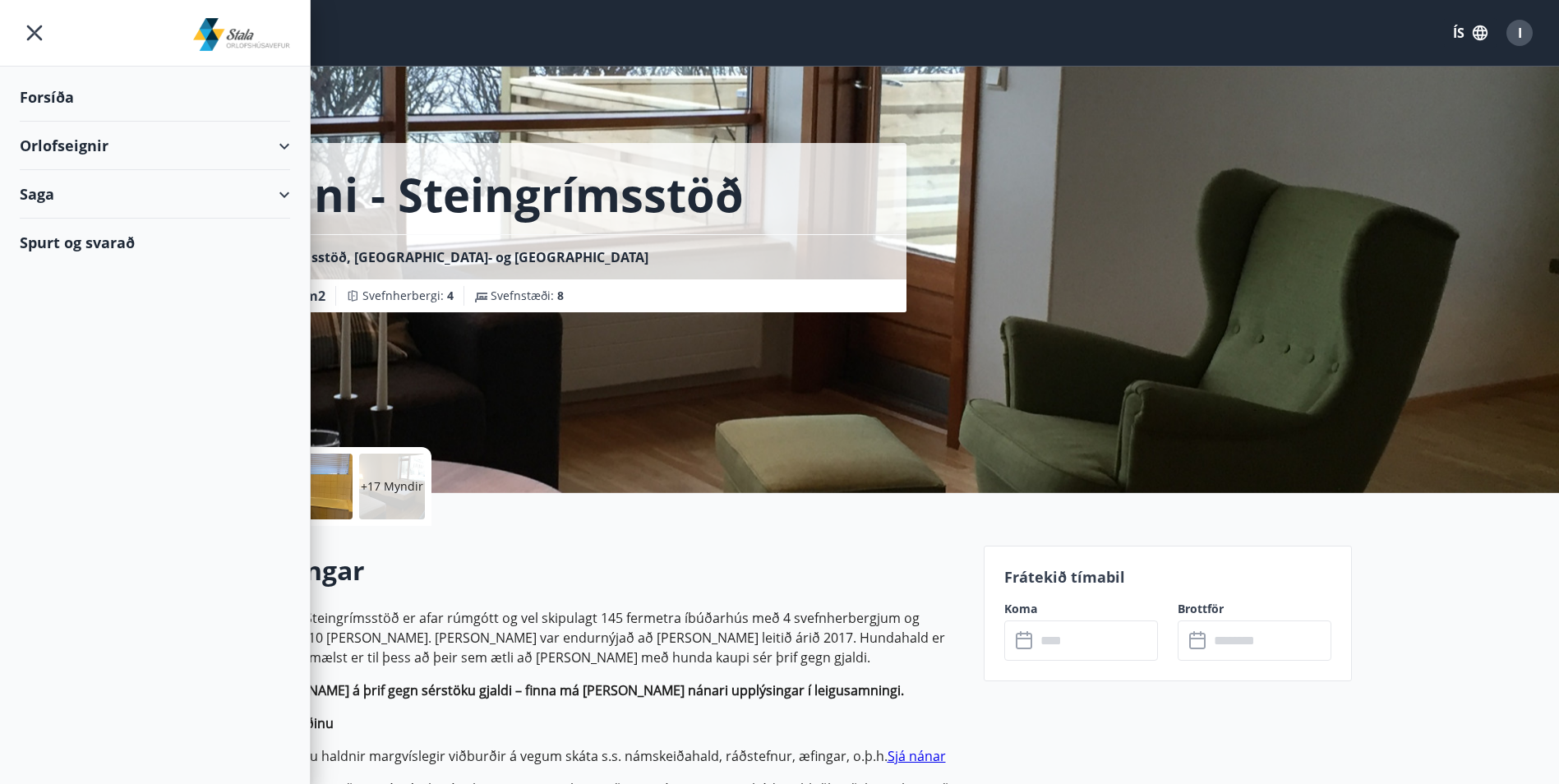
click at [253, 144] on div "Orlofseignir" at bounding box center [154, 146] width 270 height 48
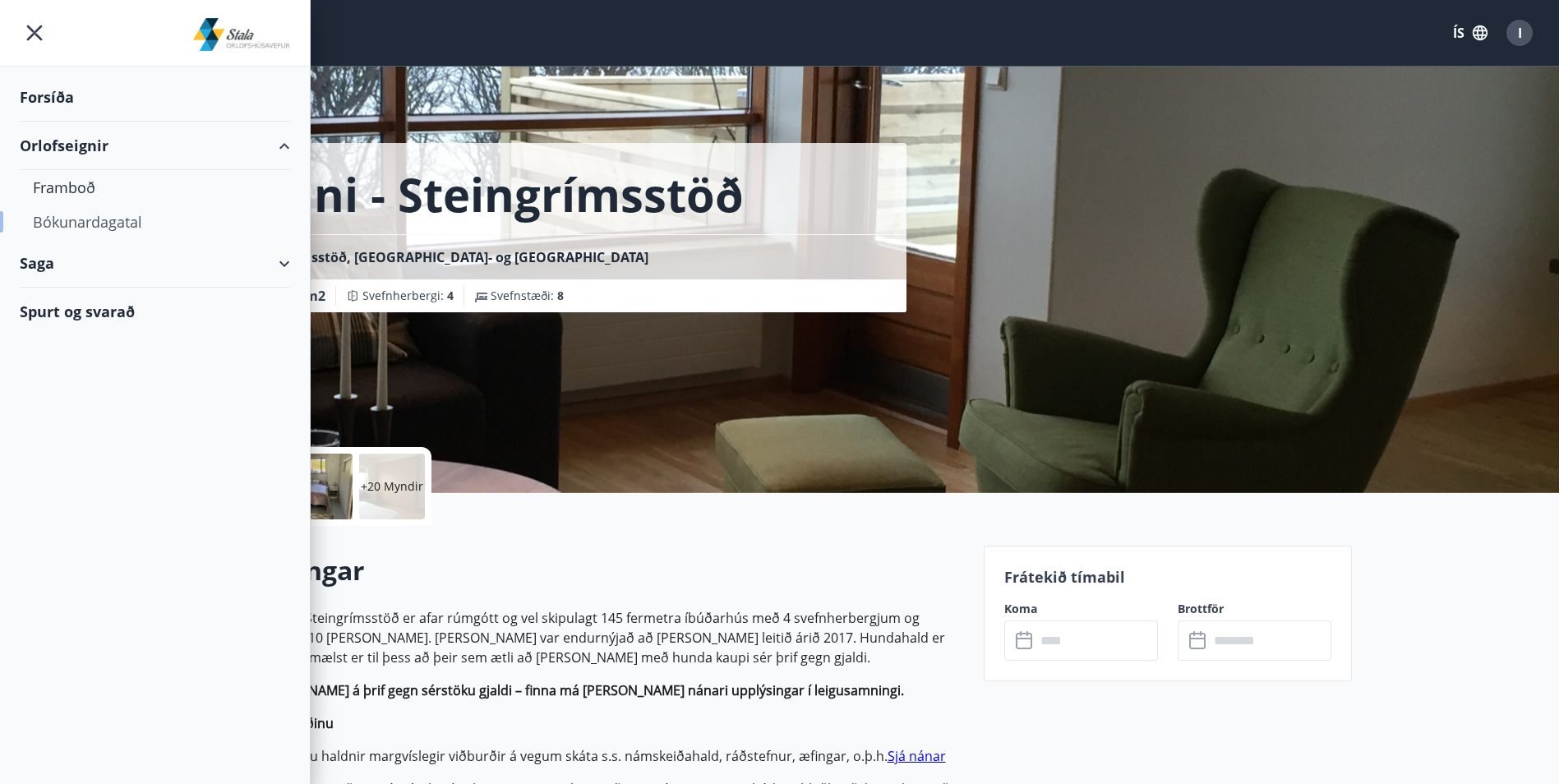
click at [128, 228] on div "Bókunardagatal" at bounding box center [155, 222] width 244 height 35
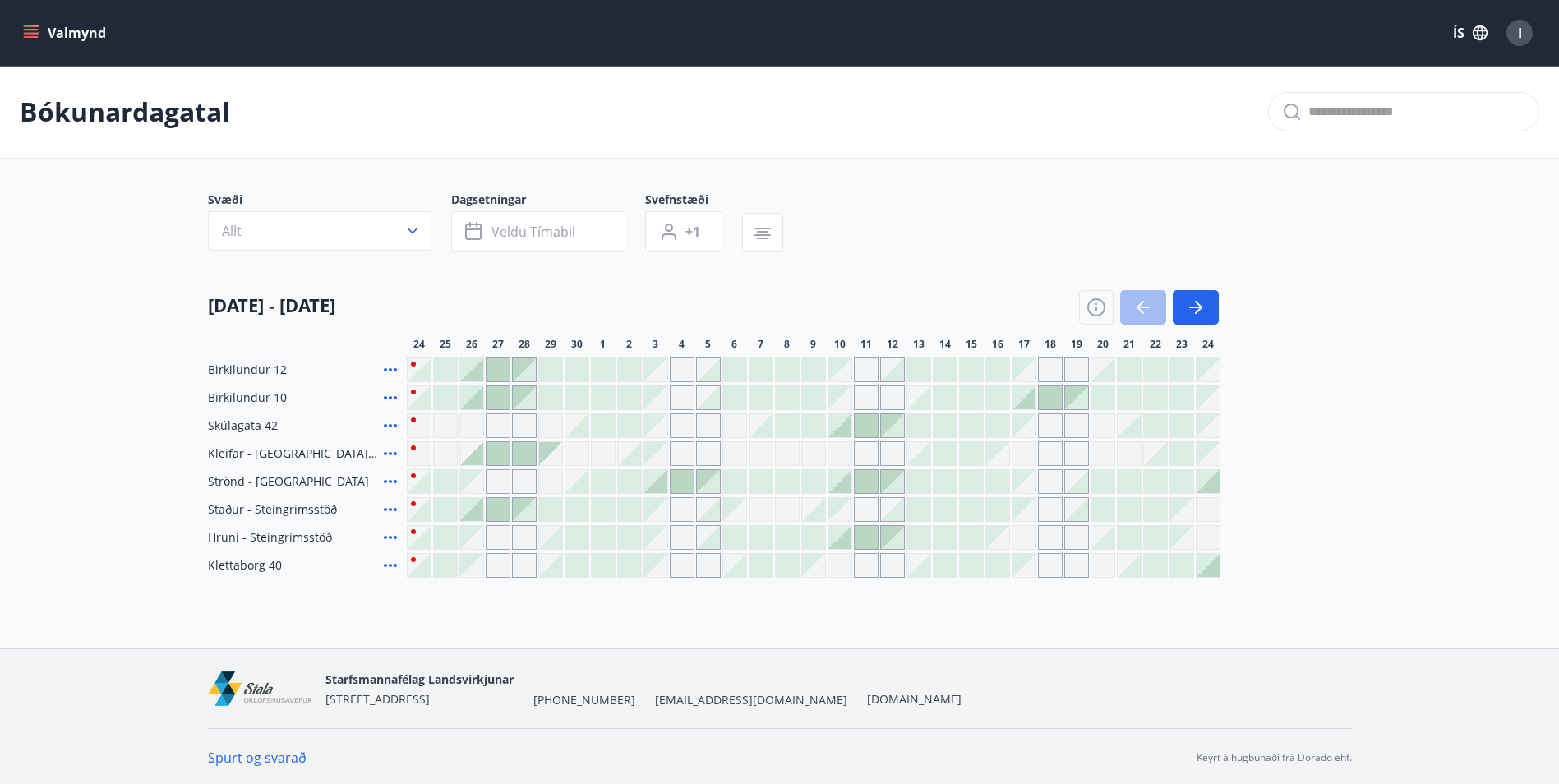
scroll to position [3, 0]
click at [1202, 310] on icon "button" at bounding box center [1196, 305] width 19 height 19
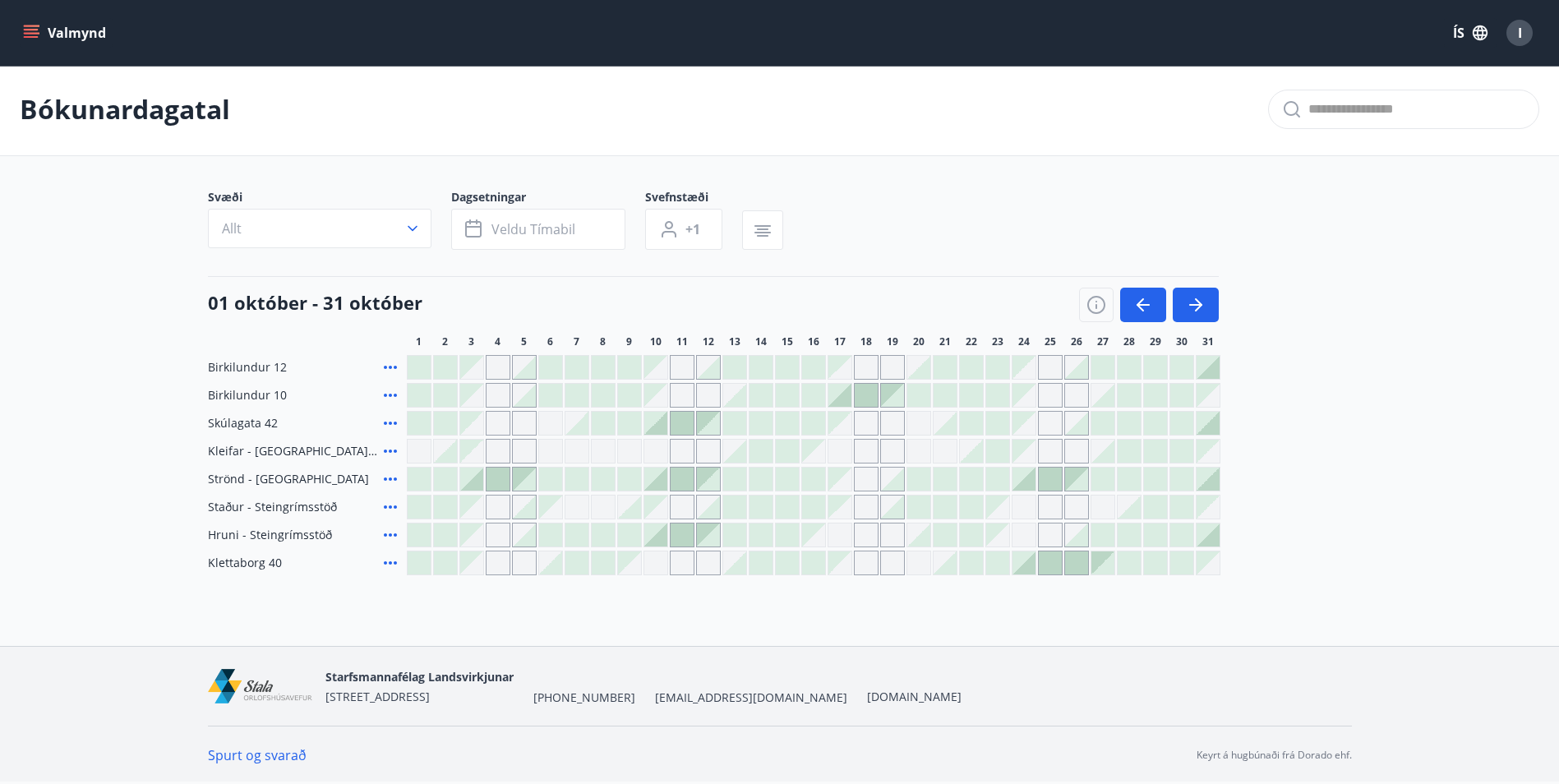
click at [1387, 296] on main "Bókunardagatal Svæði Allt Dagsetningar Veldu tímabil Svefnstæði +1 [DATE] - [DA…" at bounding box center [780, 318] width 1559 height 512
click at [681, 537] on div at bounding box center [683, 535] width 23 height 23
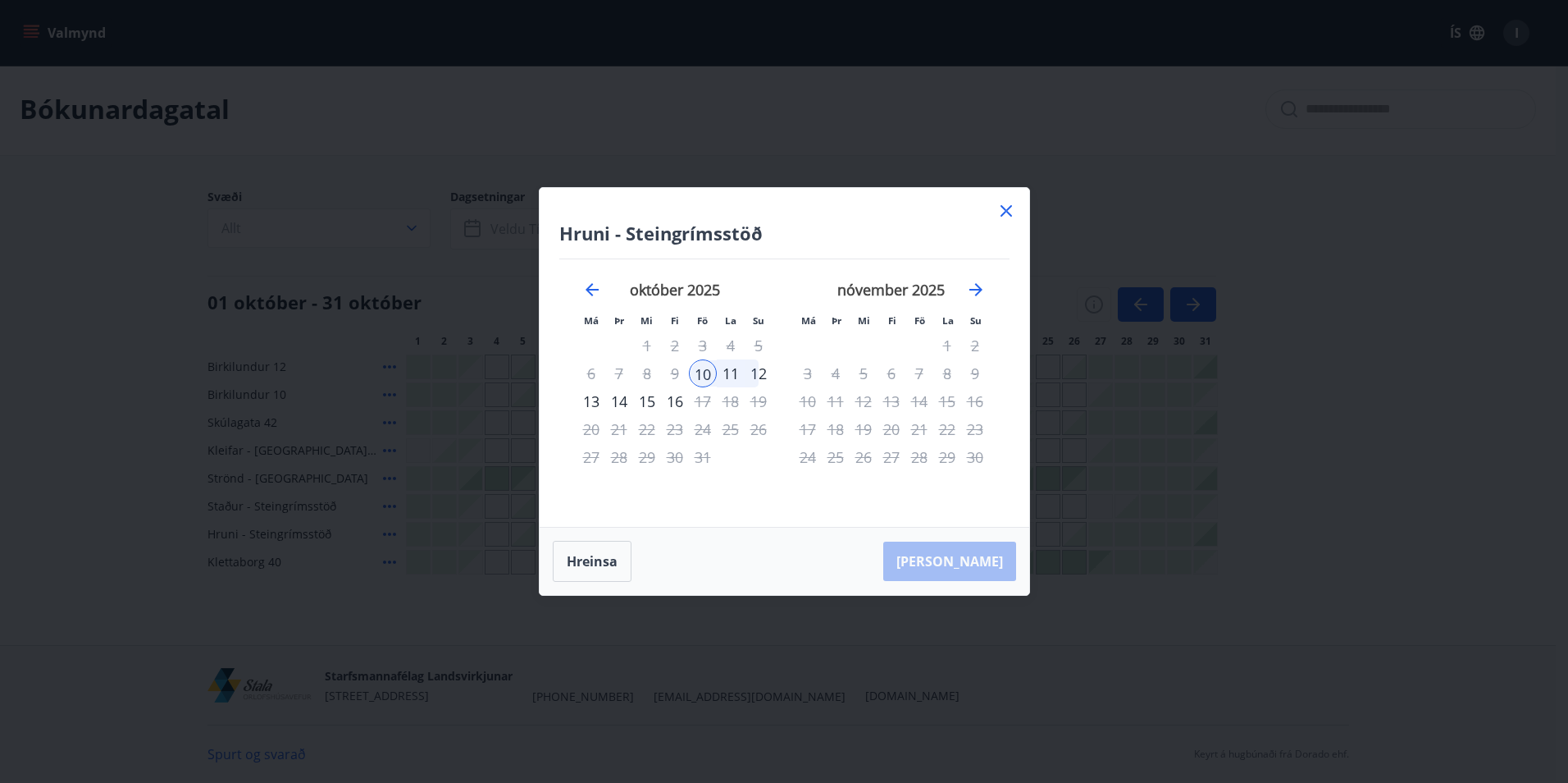
click at [1012, 205] on icon at bounding box center [1006, 211] width 19 height 19
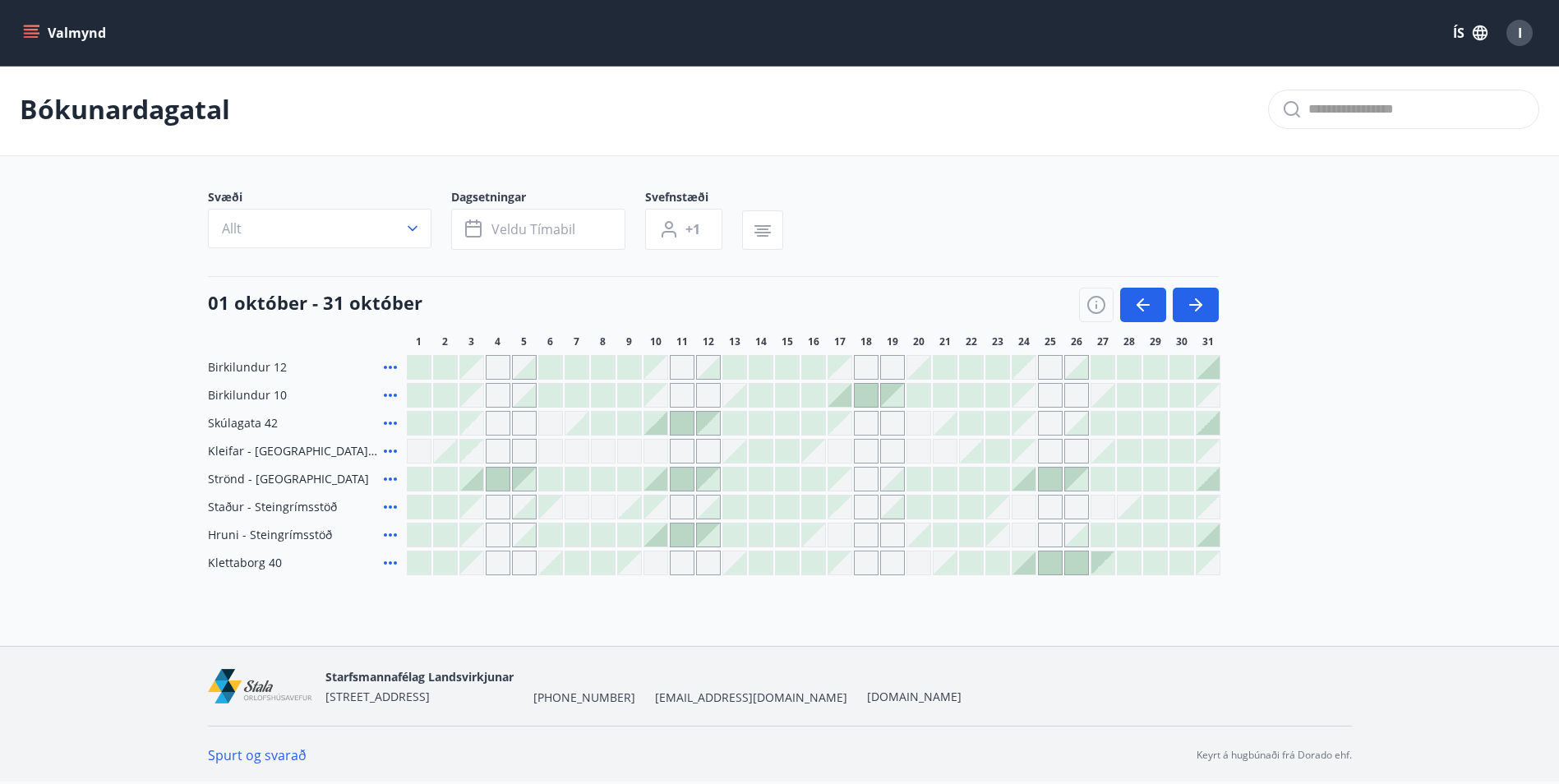
click at [1042, 564] on div at bounding box center [1051, 563] width 23 height 23
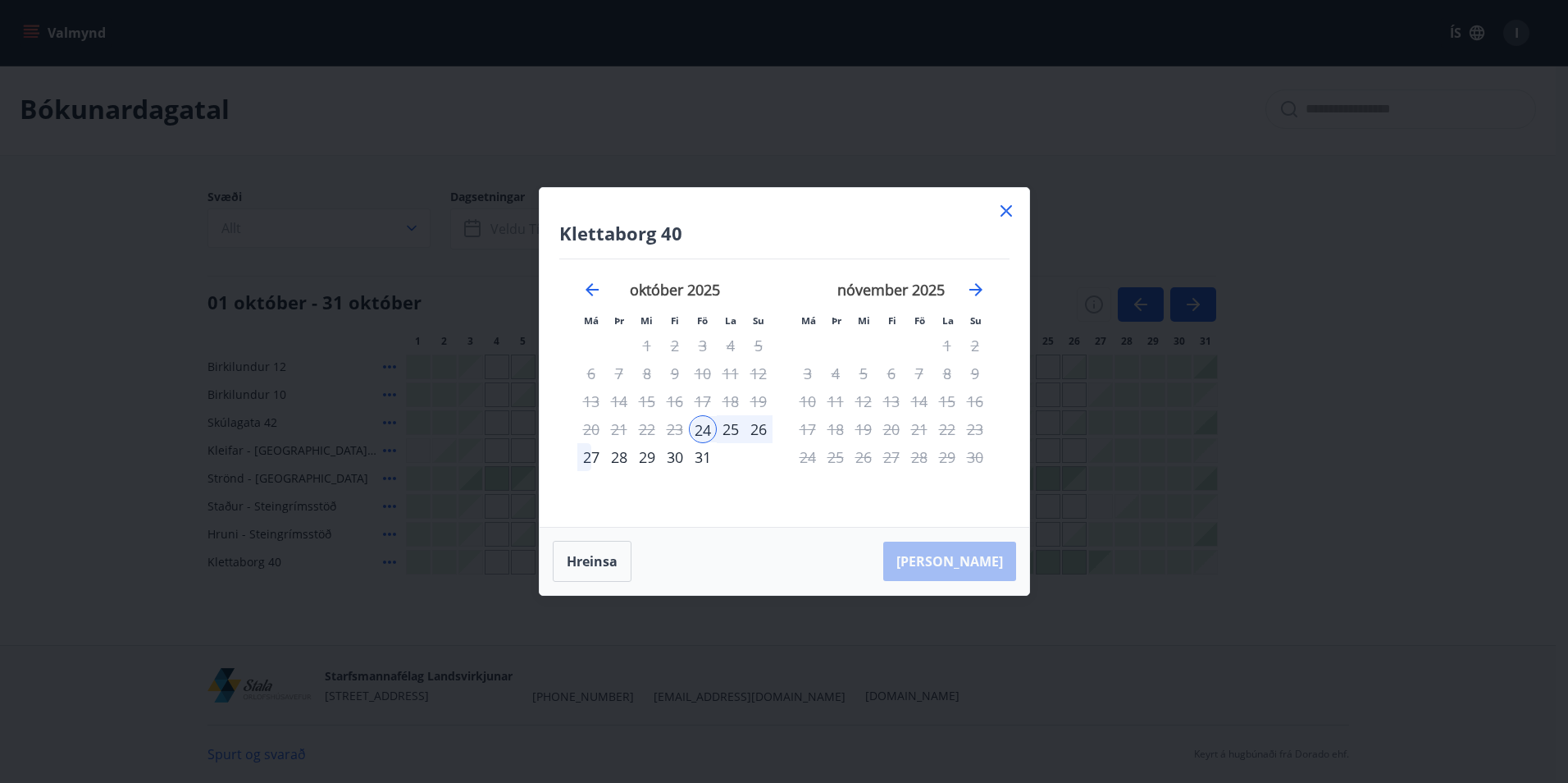
click at [1007, 209] on icon at bounding box center [1006, 211] width 19 height 19
